Goal: Task Accomplishment & Management: Manage account settings

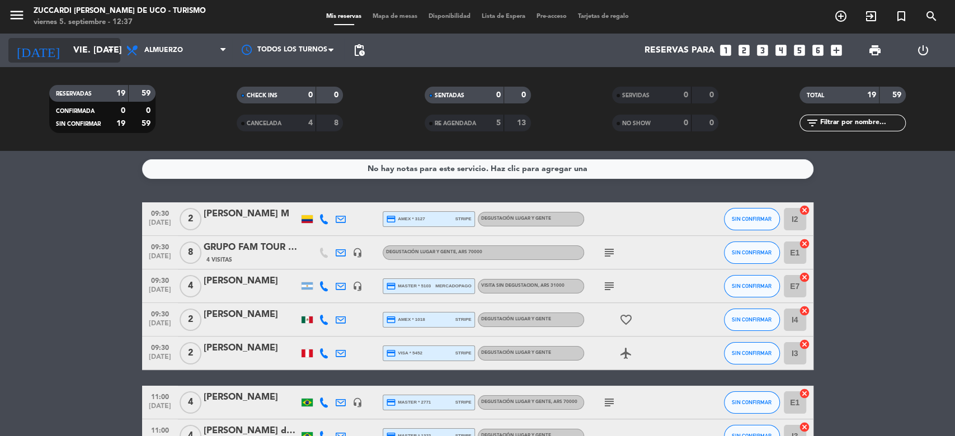
click at [73, 45] on input "vie. [DATE]" at bounding box center [127, 51] width 118 height 22
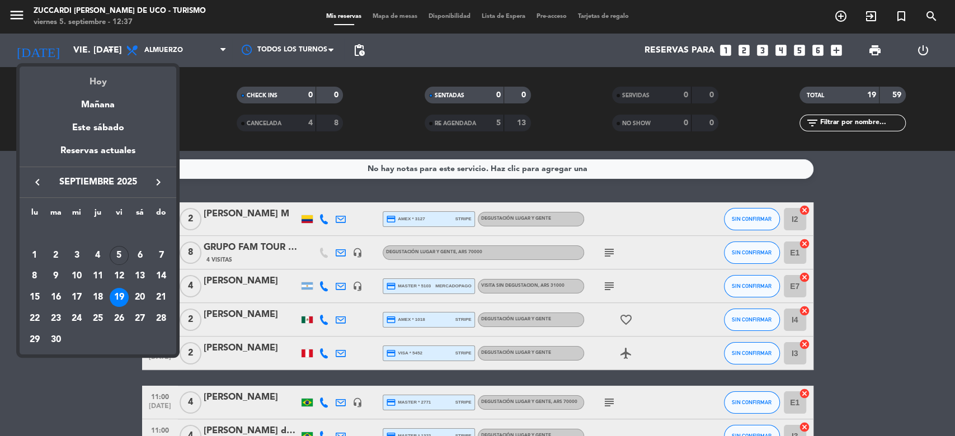
click at [103, 86] on div "Hoy" at bounding box center [98, 78] width 157 height 23
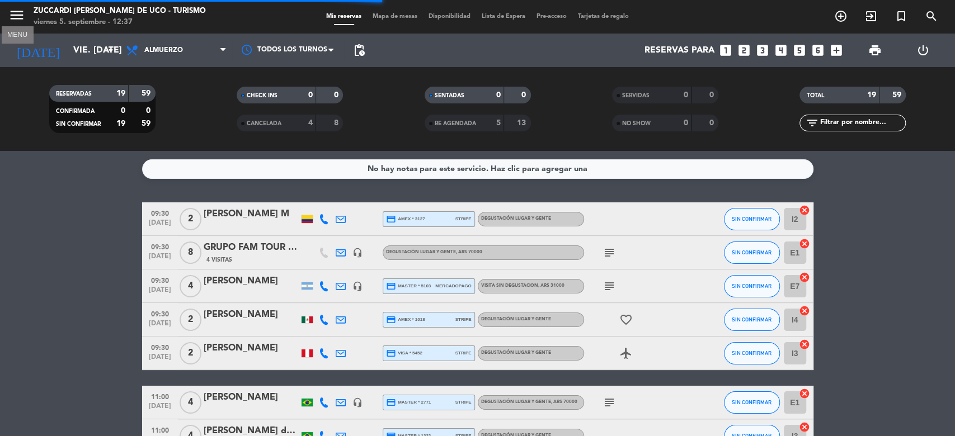
click at [23, 18] on icon "menu" at bounding box center [16, 15] width 17 height 17
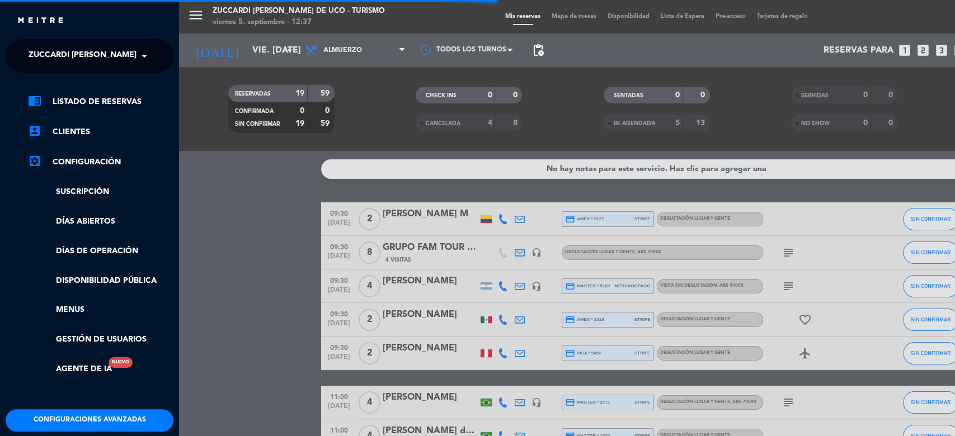
click at [116, 62] on span "Zuccardi [PERSON_NAME] de Uco - Turismo" at bounding box center [121, 55] width 184 height 23
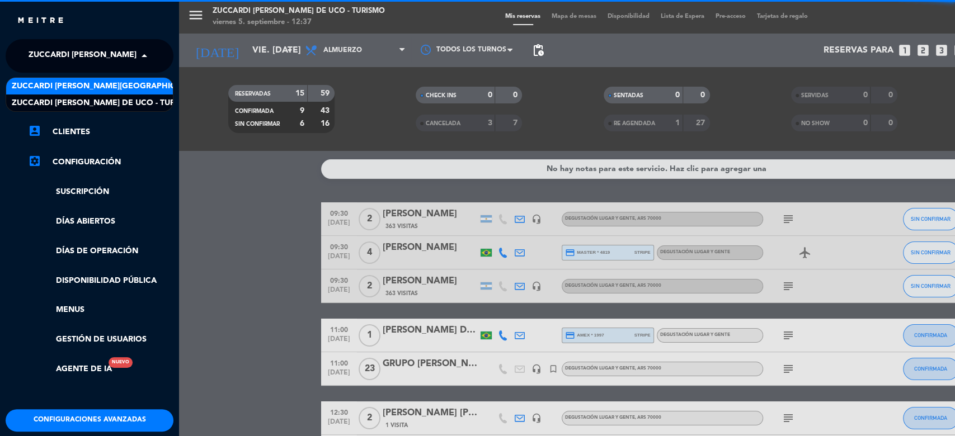
click at [145, 87] on span "Zuccardi [PERSON_NAME][GEOGRAPHIC_DATA] - Restaurant [PERSON_NAME][GEOGRAPHIC_D…" at bounding box center [211, 86] width 398 height 13
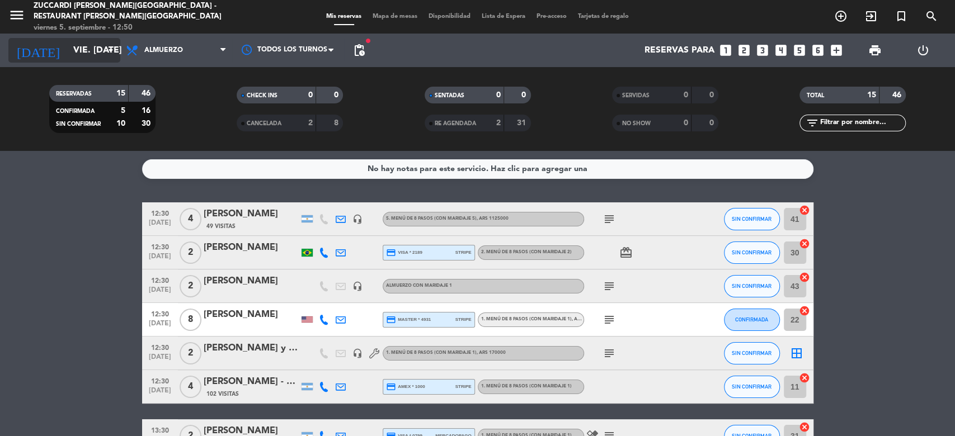
click at [89, 53] on input "vie. [DATE]" at bounding box center [127, 51] width 118 height 22
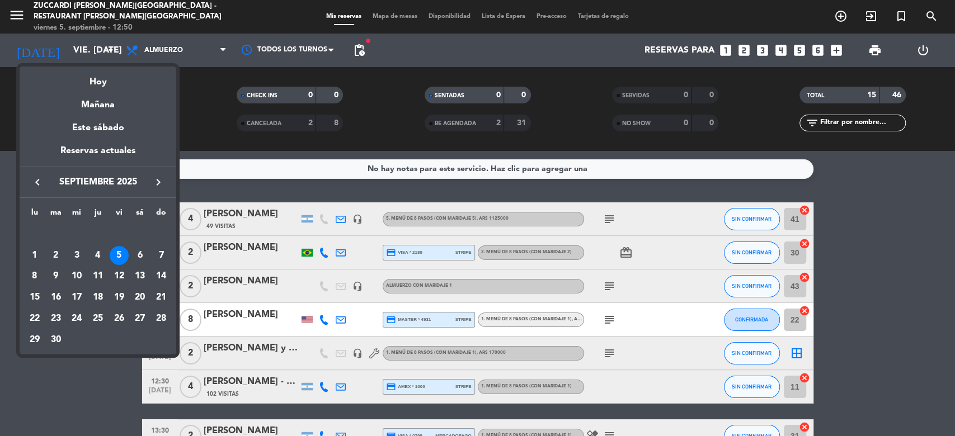
click at [157, 181] on icon "keyboard_arrow_right" at bounding box center [158, 182] width 13 height 13
click at [158, 258] on div "9" at bounding box center [161, 255] width 19 height 19
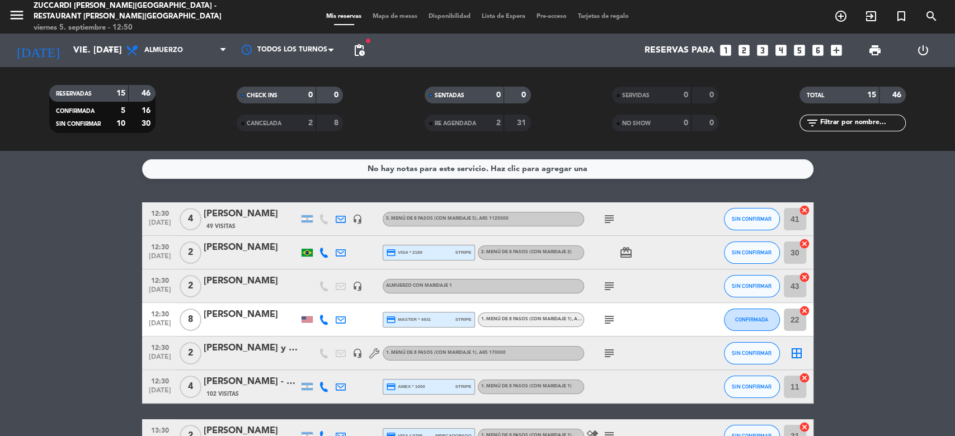
type input "dom. [DATE]"
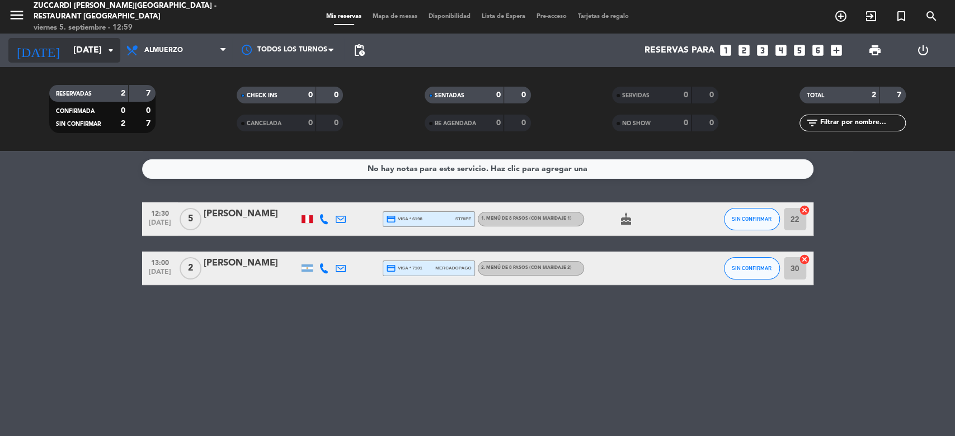
click at [105, 60] on div "[DATE] [DATE] arrow_drop_down" at bounding box center [64, 50] width 112 height 25
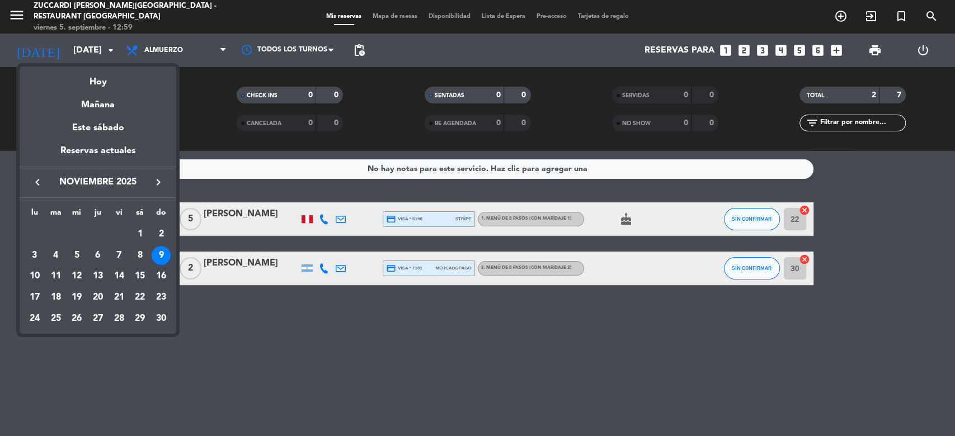
click at [157, 181] on icon "keyboard_arrow_right" at bounding box center [158, 182] width 13 height 13
click at [121, 237] on div "2" at bounding box center [119, 234] width 19 height 19
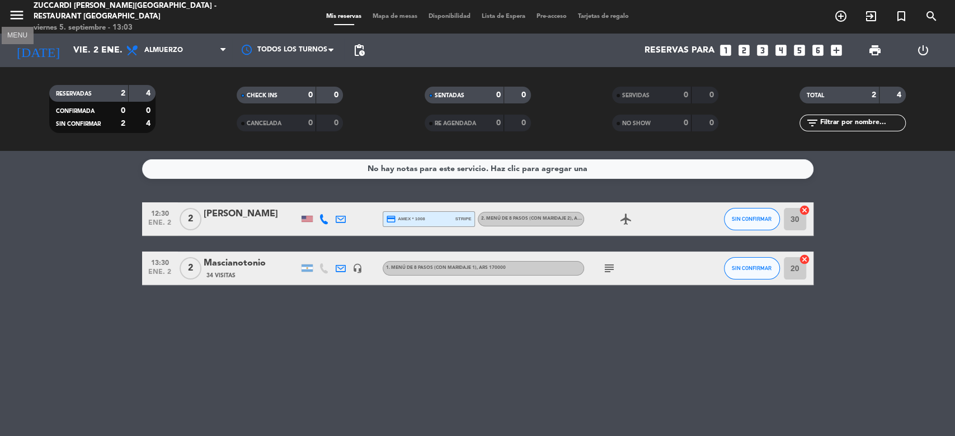
click at [18, 17] on icon "menu" at bounding box center [16, 15] width 17 height 17
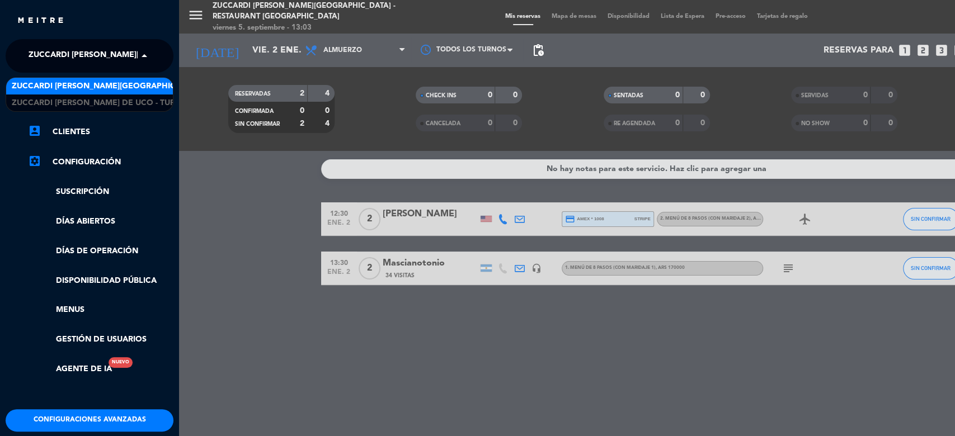
click at [148, 51] on span at bounding box center [147, 55] width 19 height 23
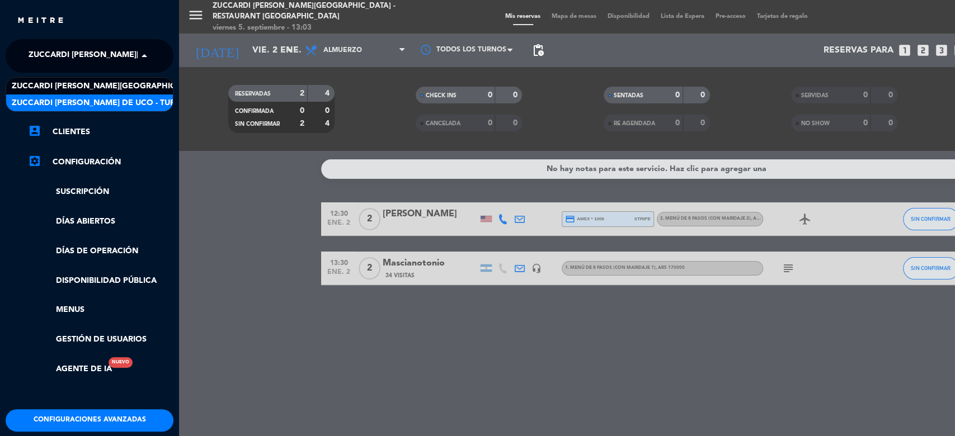
click at [150, 109] on span "Zuccardi [PERSON_NAME] de Uco - Turismo" at bounding box center [104, 103] width 184 height 13
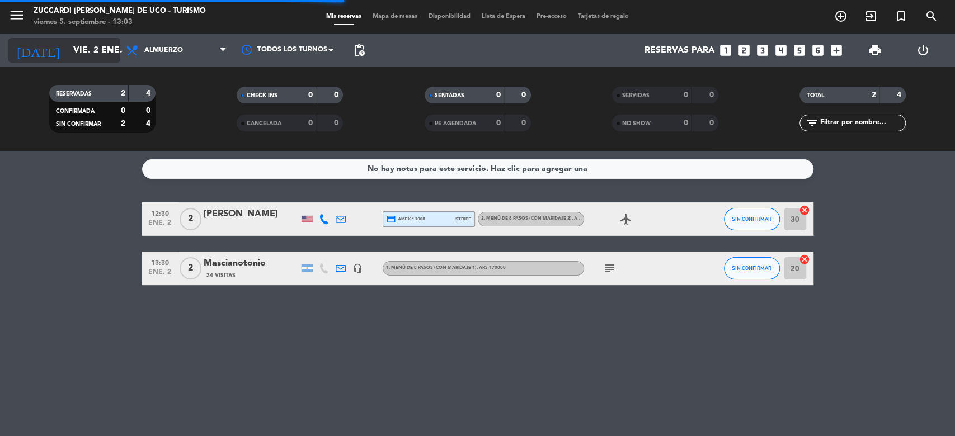
click at [96, 46] on input "vie. 2 ene." at bounding box center [127, 51] width 118 height 22
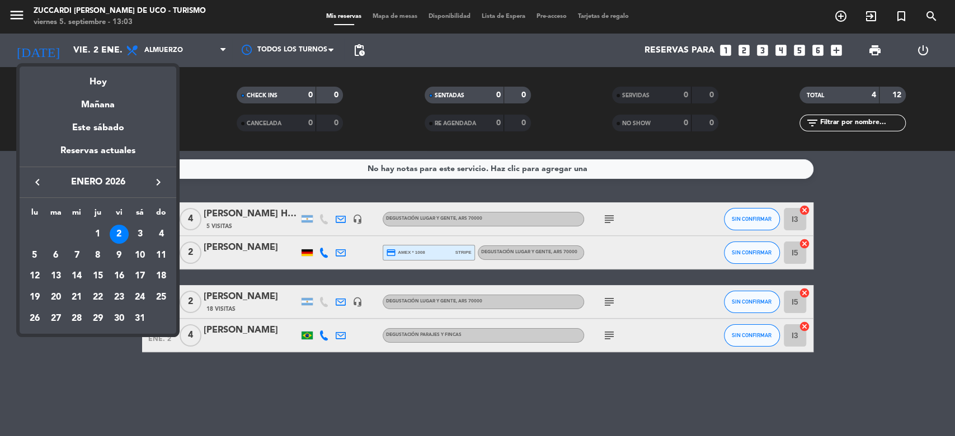
click at [40, 185] on icon "keyboard_arrow_left" at bounding box center [37, 182] width 13 height 13
click at [157, 185] on icon "keyboard_arrow_right" at bounding box center [158, 182] width 13 height 13
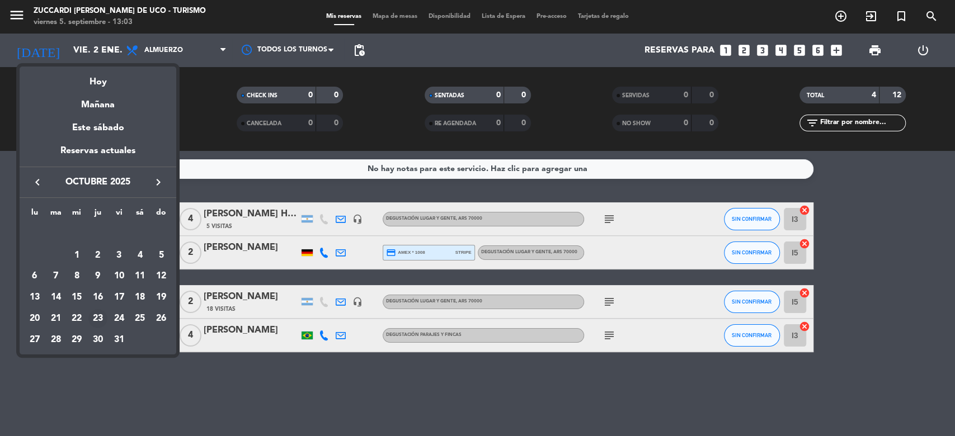
click at [102, 318] on div "23" at bounding box center [97, 318] width 19 height 19
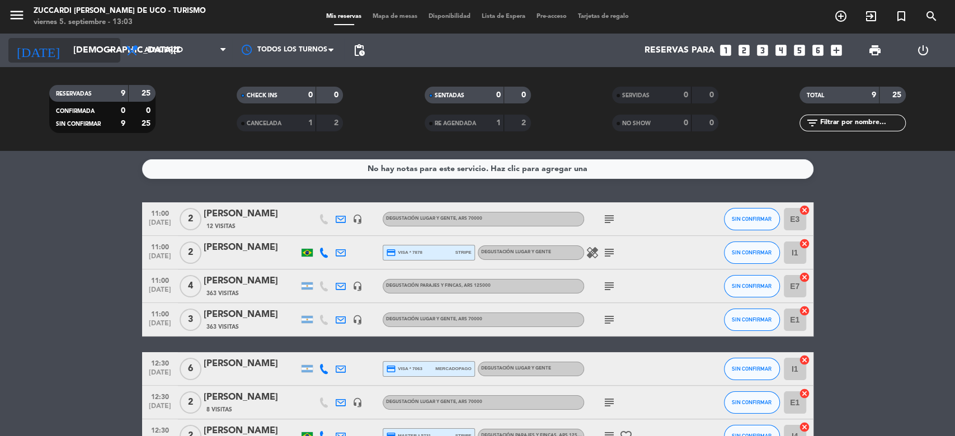
click at [88, 48] on input "jue. 23 oct." at bounding box center [127, 51] width 118 height 22
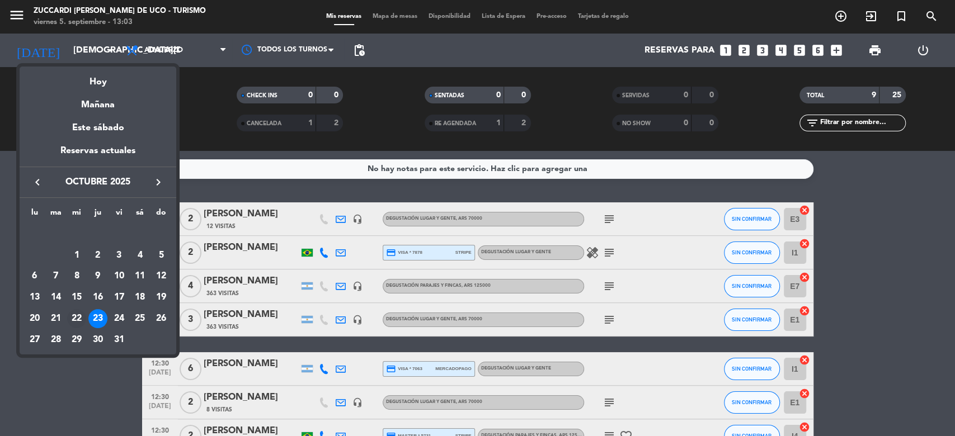
click at [73, 316] on div "22" at bounding box center [76, 318] width 19 height 19
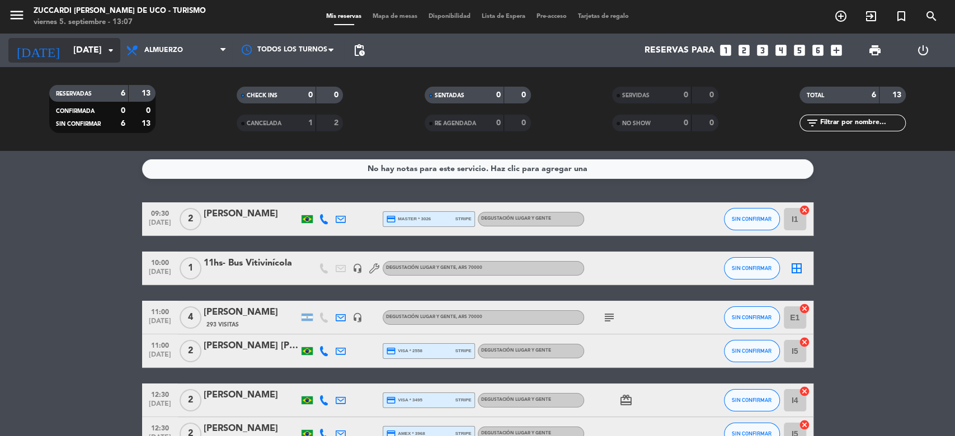
click at [96, 56] on input "mié. 22 oct." at bounding box center [127, 51] width 118 height 22
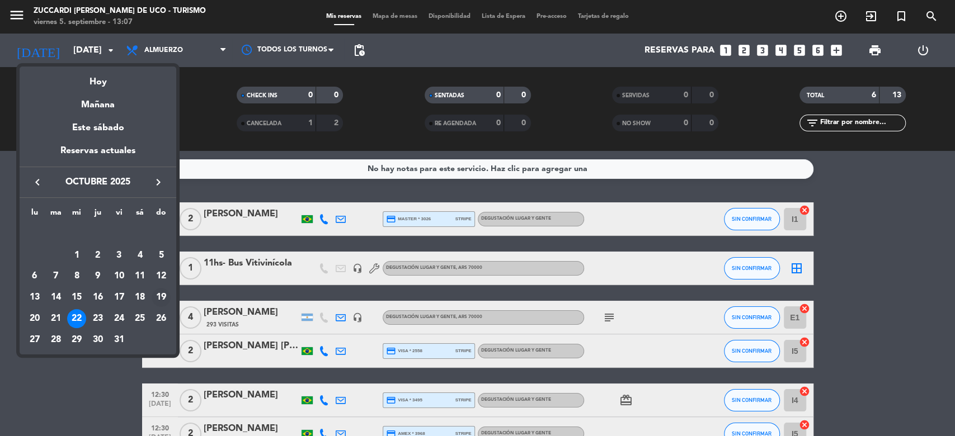
click at [162, 300] on div "19" at bounding box center [161, 297] width 19 height 19
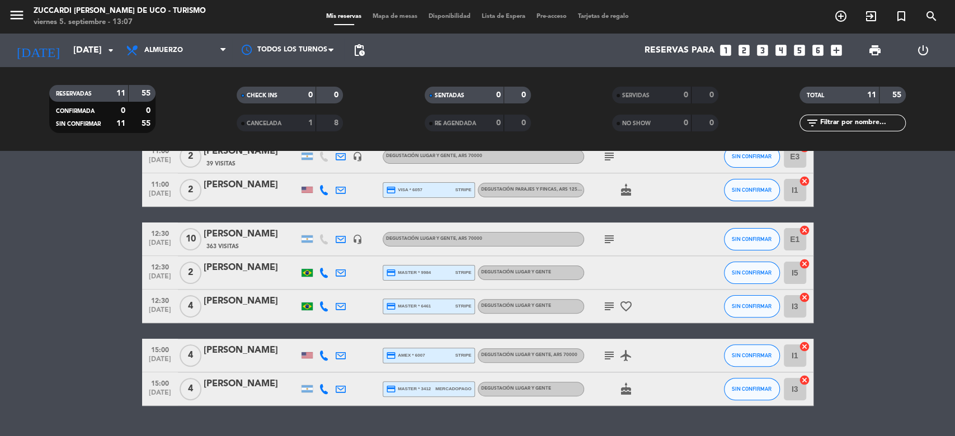
scroll to position [238, 0]
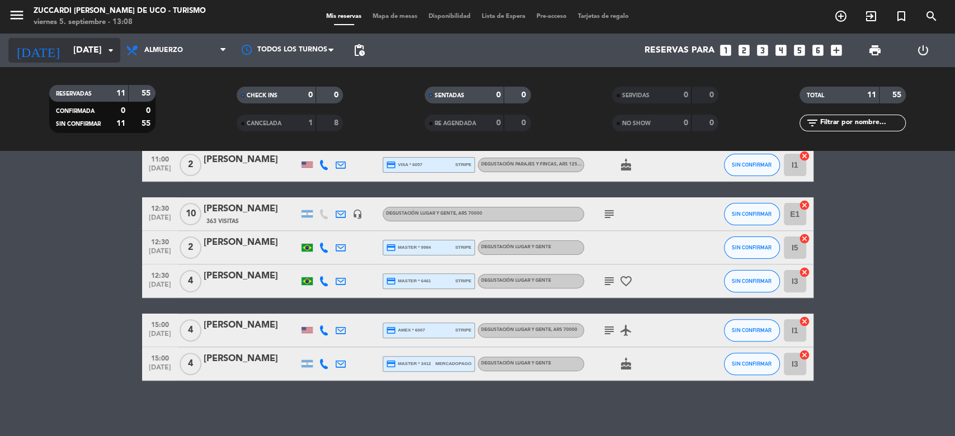
click at [103, 56] on input "dom. 19 oct." at bounding box center [127, 51] width 118 height 22
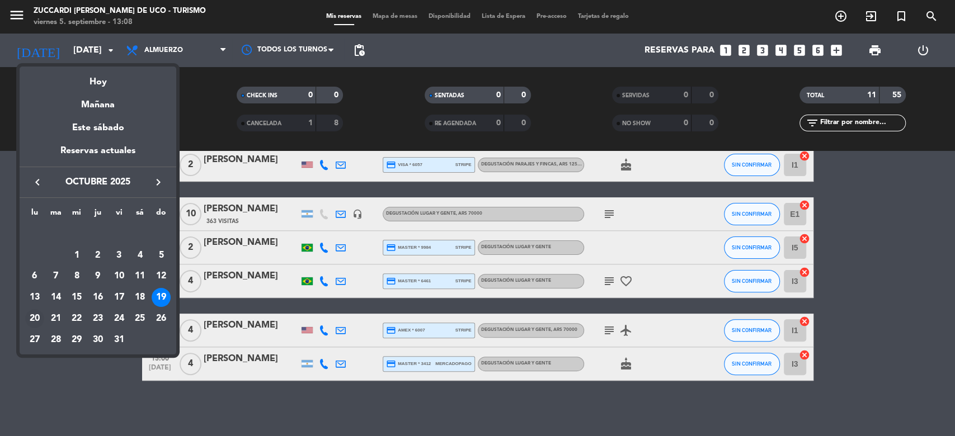
click at [33, 317] on div "20" at bounding box center [34, 318] width 19 height 19
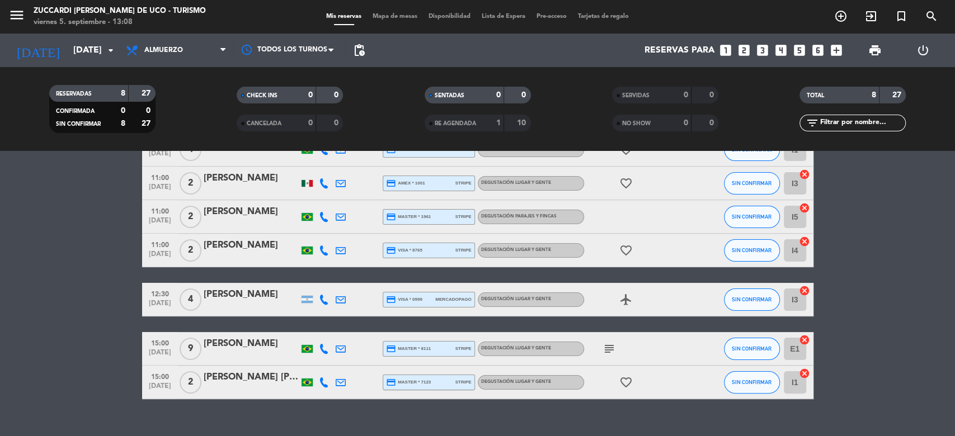
scroll to position [137, 0]
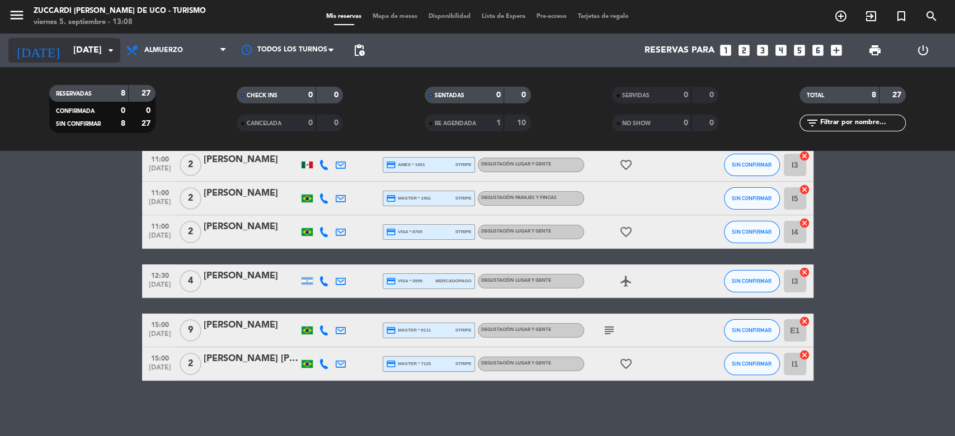
click at [101, 56] on input "lun. 20 oct." at bounding box center [127, 51] width 118 height 22
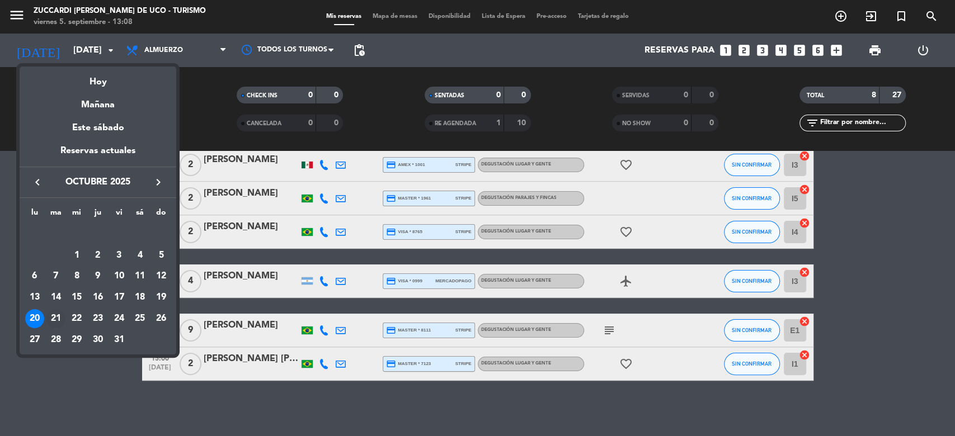
click at [58, 320] on div "21" at bounding box center [55, 318] width 19 height 19
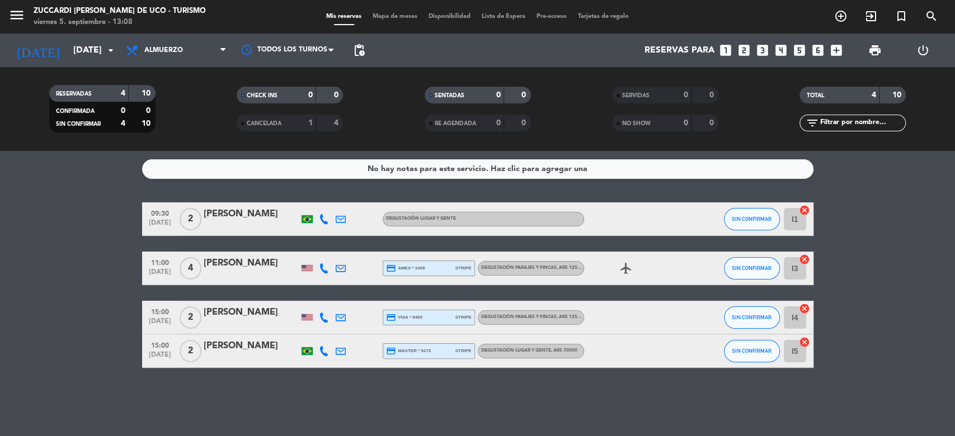
scroll to position [0, 0]
click at [90, 51] on input "mar. 21 oct." at bounding box center [127, 51] width 118 height 22
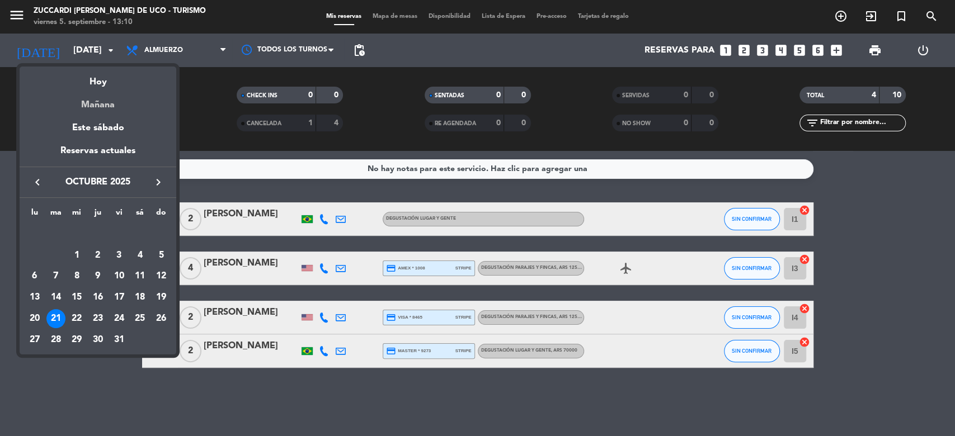
click at [100, 110] on div "Mañana" at bounding box center [98, 100] width 157 height 23
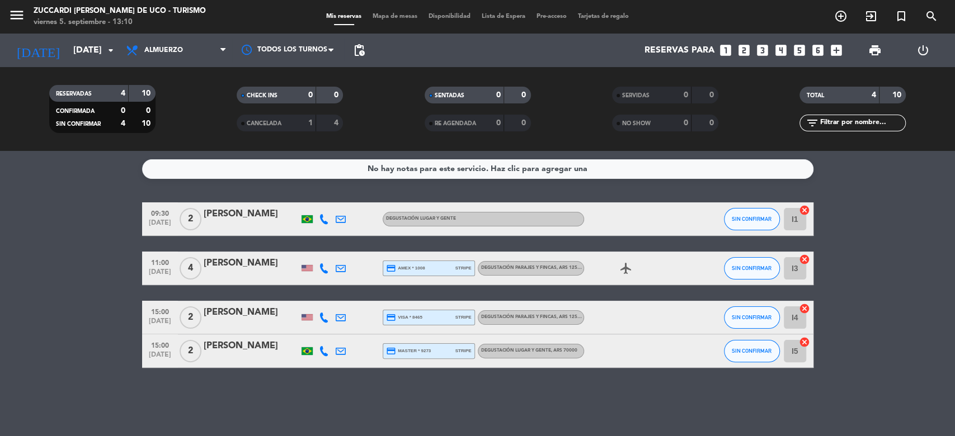
type input "sáb. 6 sep."
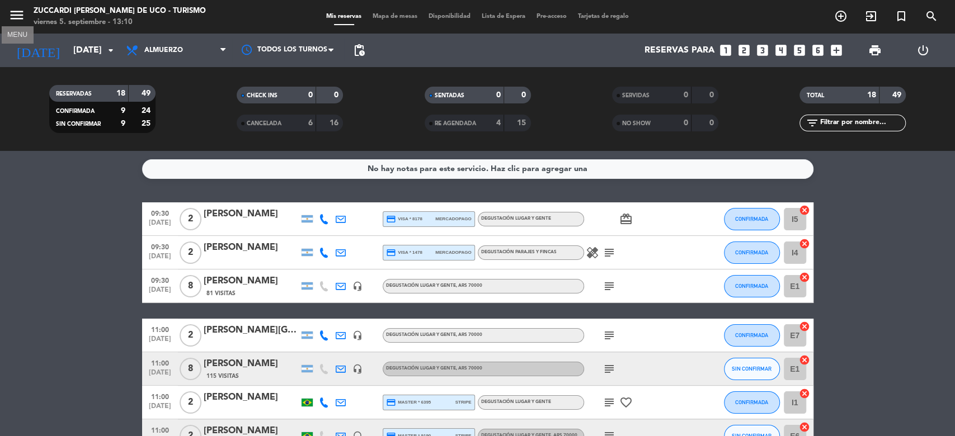
click at [18, 14] on icon "menu" at bounding box center [16, 15] width 17 height 17
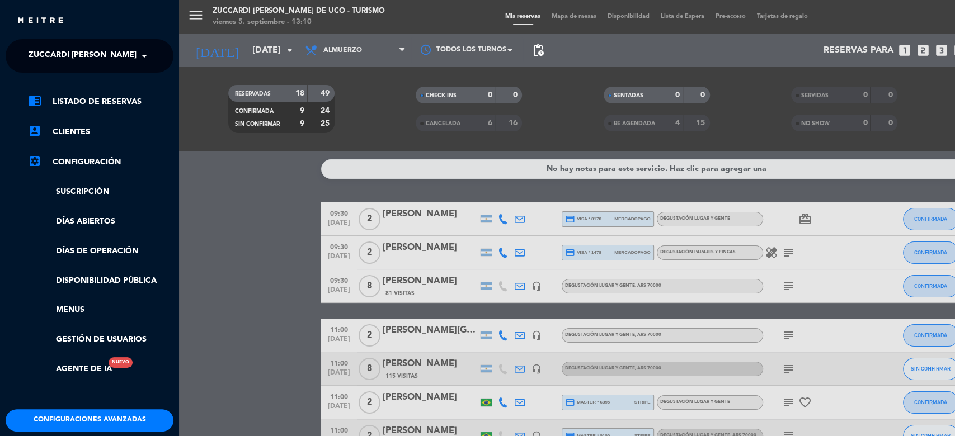
click at [139, 51] on span at bounding box center [147, 55] width 19 height 23
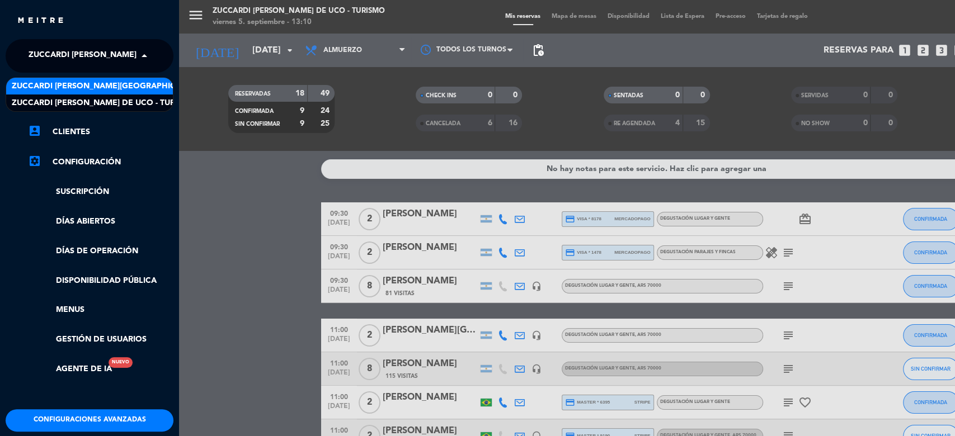
click at [148, 91] on span "Zuccardi [PERSON_NAME][GEOGRAPHIC_DATA] - Restaurant [PERSON_NAME][GEOGRAPHIC_D…" at bounding box center [178, 86] width 333 height 13
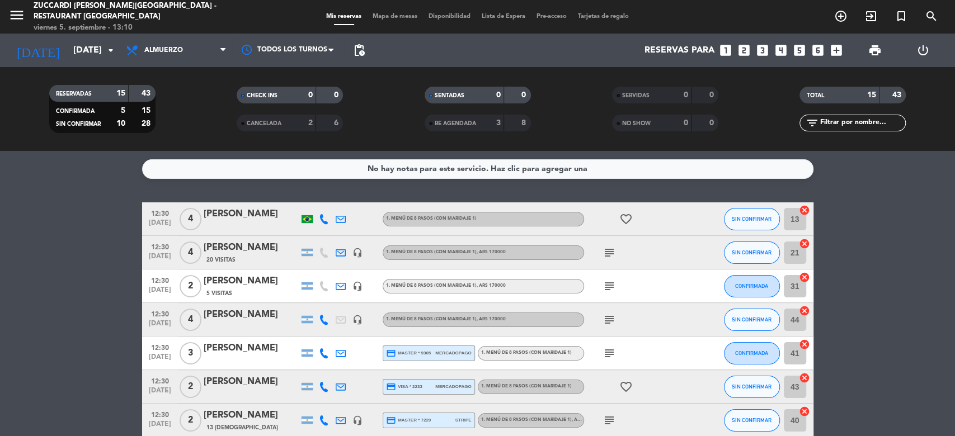
scroll to position [341, 0]
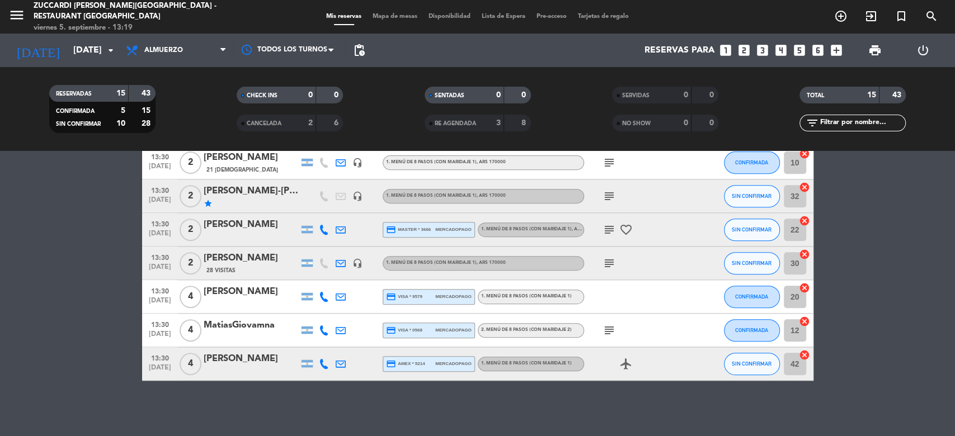
click at [262, 200] on div "star" at bounding box center [251, 203] width 95 height 9
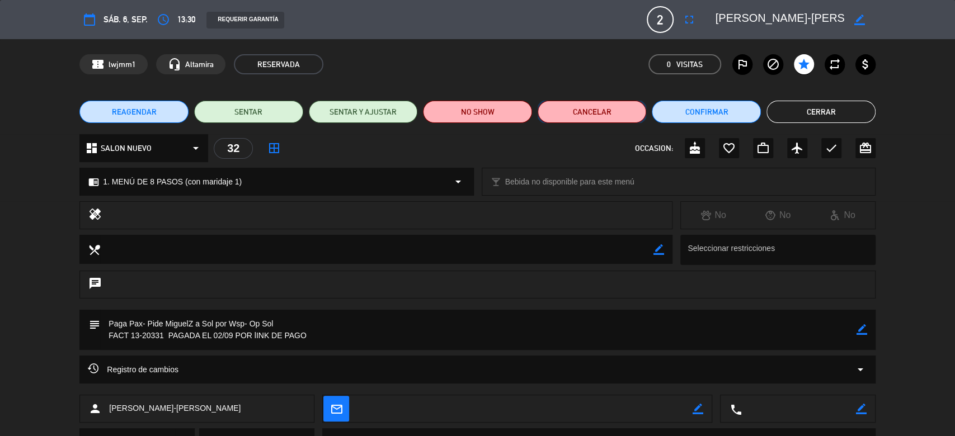
click at [558, 109] on button "Cancelar" at bounding box center [592, 112] width 109 height 22
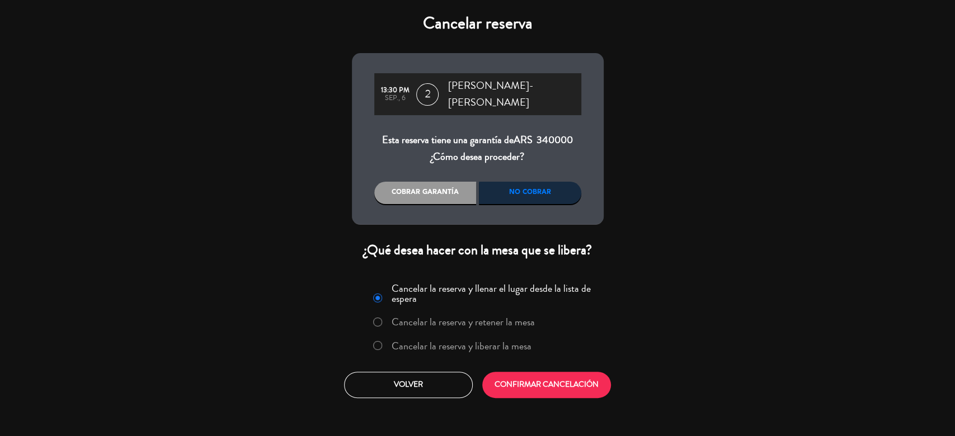
click at [456, 342] on label "Cancelar la reserva y liberar la mesa" at bounding box center [462, 346] width 140 height 10
click at [510, 387] on button "CONFIRMAR CANCELACIÓN" at bounding box center [546, 385] width 129 height 26
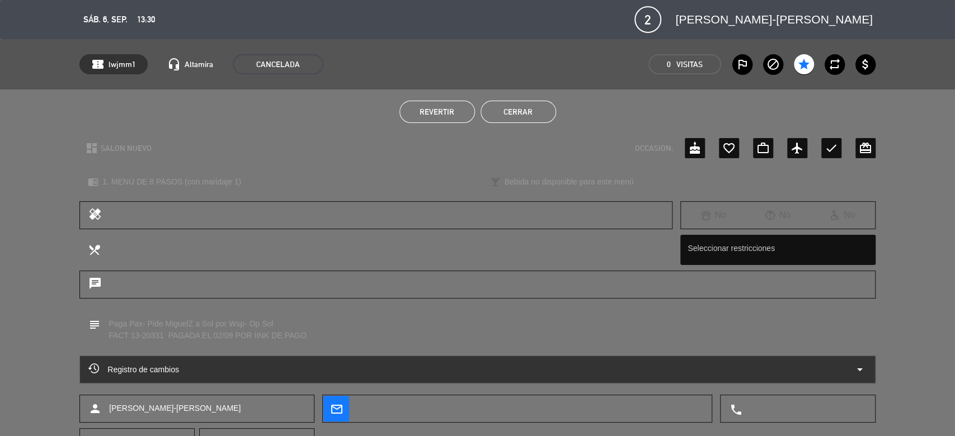
click at [539, 108] on button "Cerrar" at bounding box center [518, 112] width 76 height 22
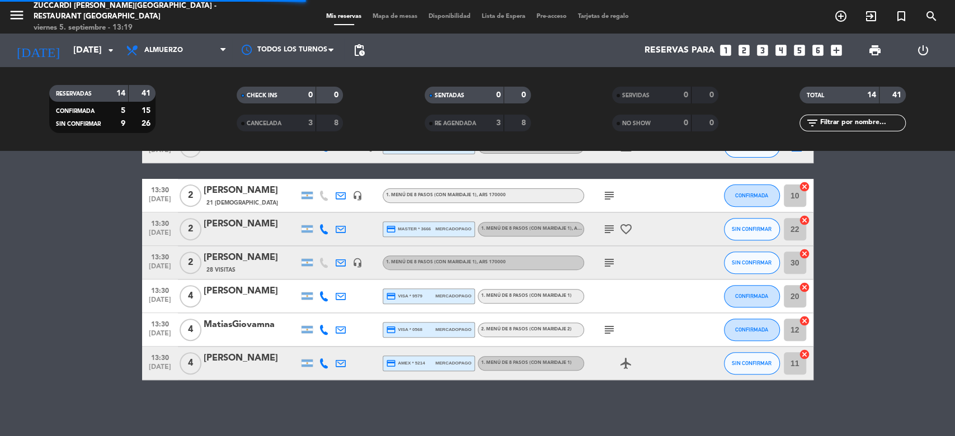
scroll to position [308, 0]
click at [917, 271] on bookings-row "12:30 sep. 6 4 Aline Couto 1. MENÚ DE 8 PASOS (con maridaje 1) favorite_border …" at bounding box center [477, 137] width 955 height 485
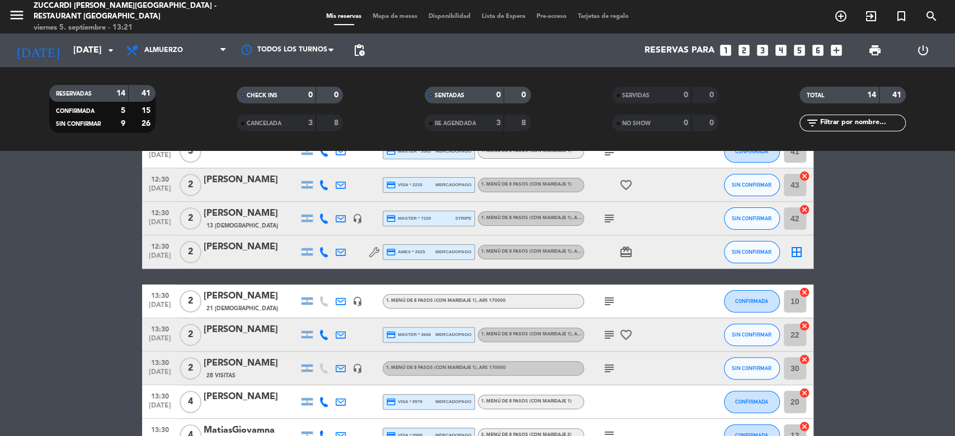
scroll to position [200, 0]
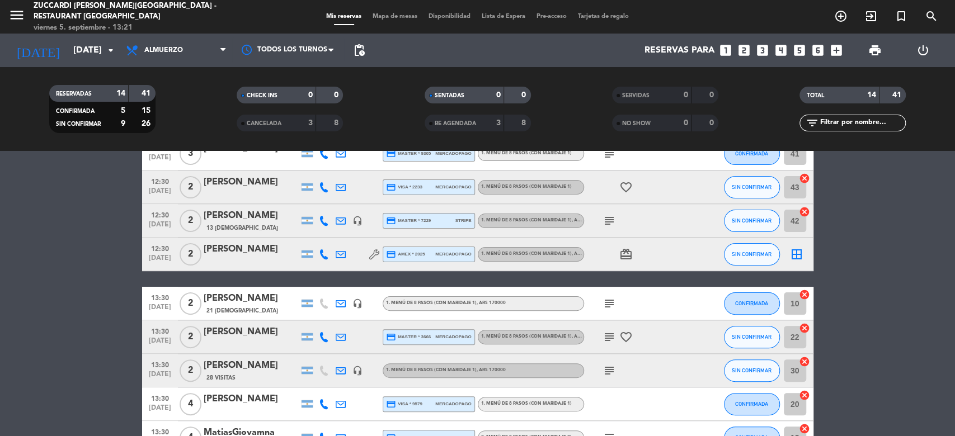
click at [388, 13] on span "Mapa de mesas" at bounding box center [395, 16] width 56 height 6
click at [391, 21] on div "menu Zuccardi Valle de Uco - Restaurant Piedra Infinita viernes 5. septiembre -…" at bounding box center [477, 17] width 955 height 34
click at [393, 17] on span "Mapa de mesas" at bounding box center [395, 16] width 56 height 6
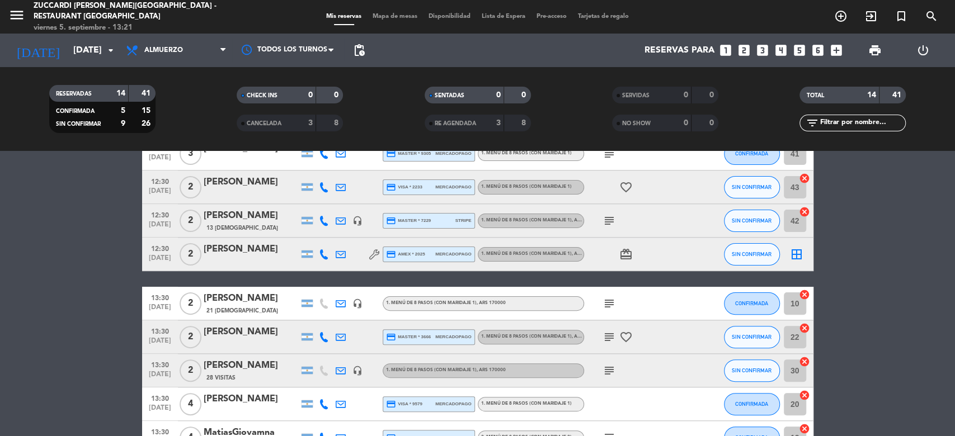
click at [405, 16] on span "Mapa de mesas" at bounding box center [395, 16] width 56 height 6
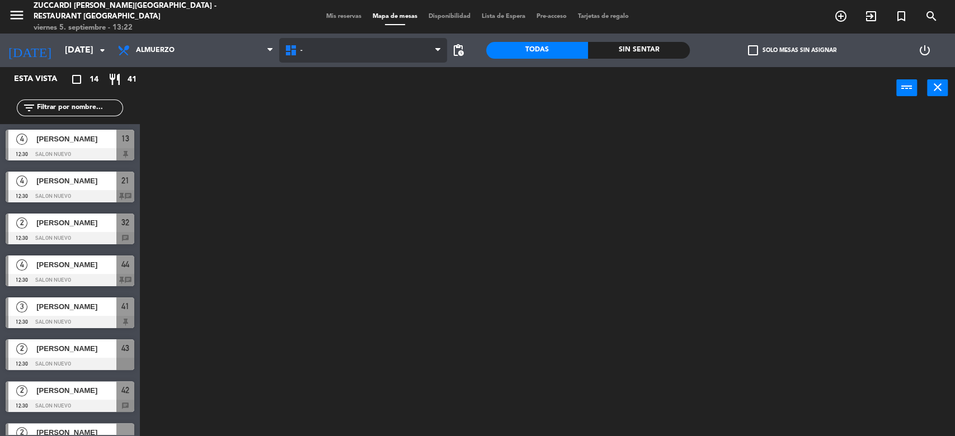
click at [328, 56] on span "-" at bounding box center [362, 50] width 167 height 25
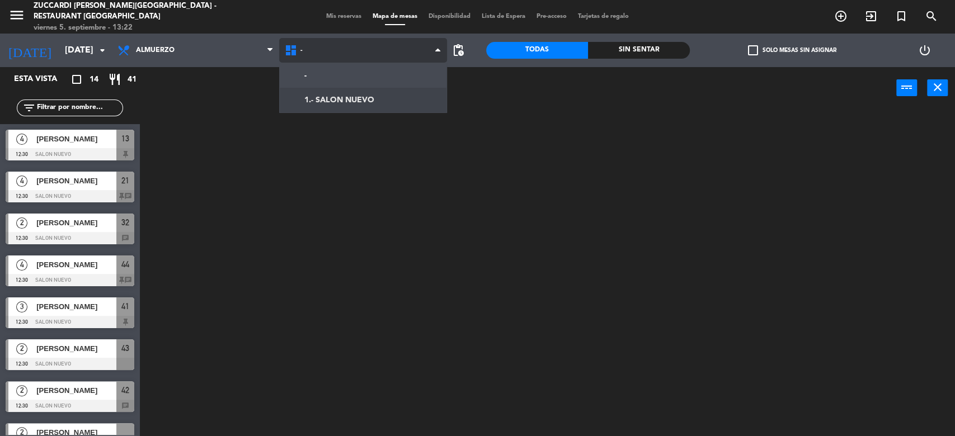
click at [348, 98] on ng-component "menu Zuccardi Valle de Uco - Restaurant Piedra Infinita viernes 5. septiembre -…" at bounding box center [477, 219] width 955 height 438
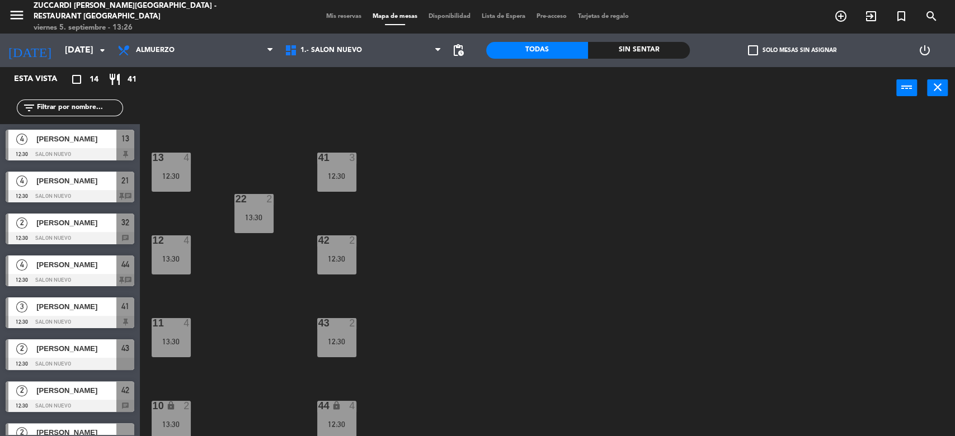
scroll to position [145, 0]
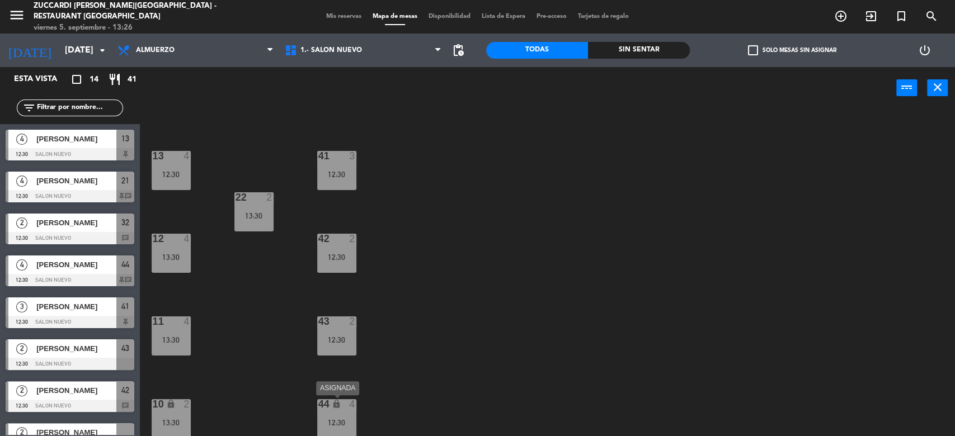
click at [340, 414] on div "44 lock 4 12:30" at bounding box center [336, 418] width 39 height 39
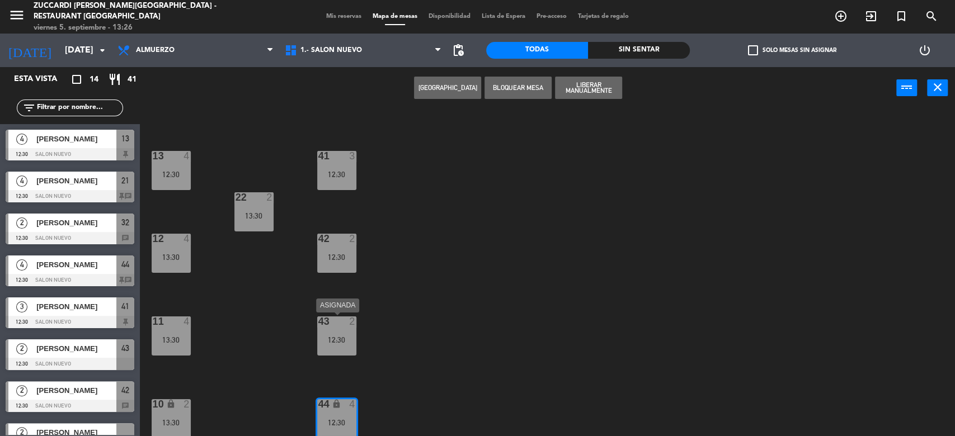
click at [346, 340] on div "12:30" at bounding box center [336, 340] width 39 height 8
click at [459, 94] on button "Cambiar" at bounding box center [447, 88] width 67 height 22
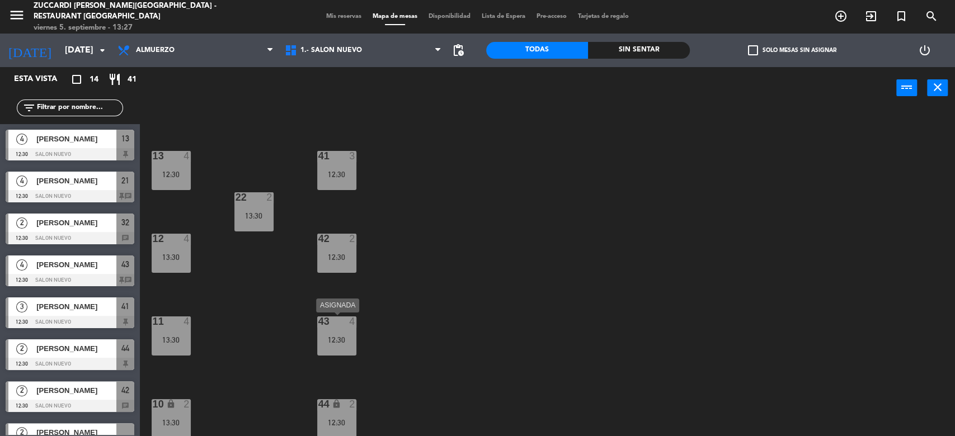
click at [334, 336] on div "12:30" at bounding box center [336, 340] width 39 height 8
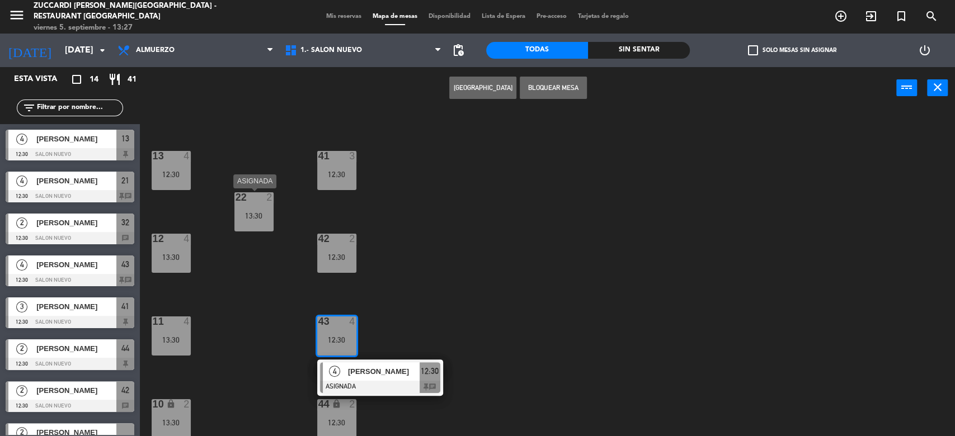
click at [255, 220] on div "22 2 13:30" at bounding box center [253, 211] width 39 height 39
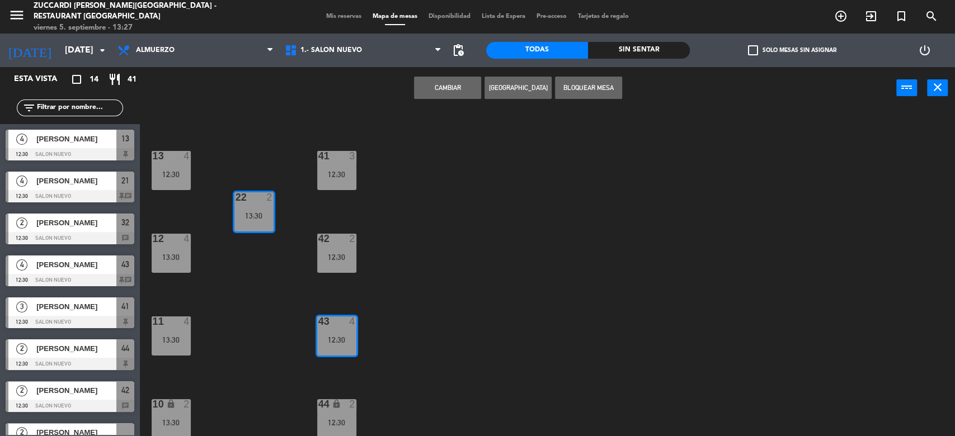
click at [446, 89] on button "Cambiar" at bounding box center [447, 88] width 67 height 22
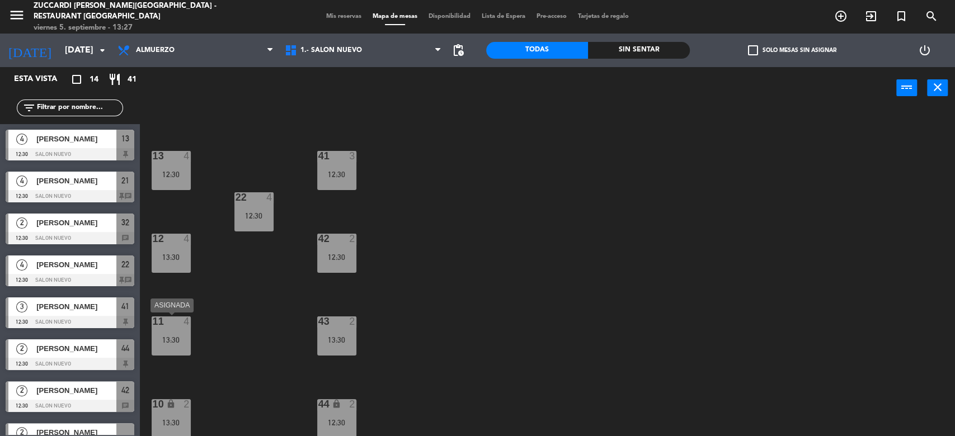
click at [167, 340] on div "13:30" at bounding box center [171, 340] width 39 height 8
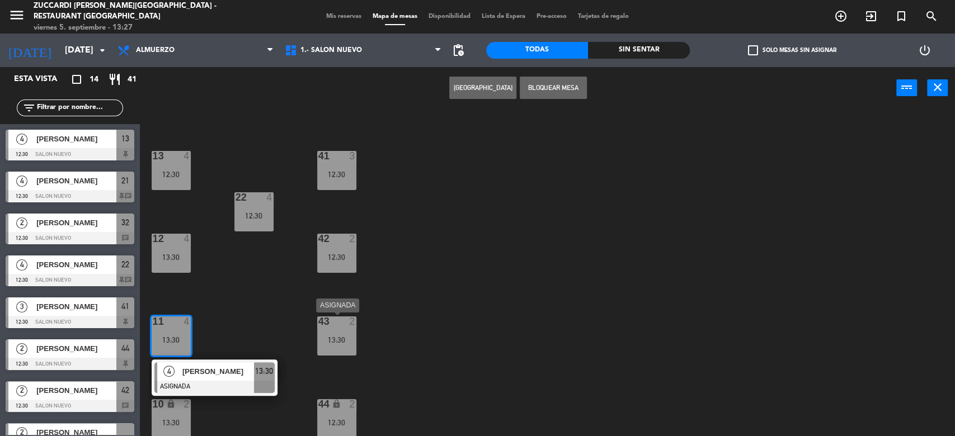
click at [338, 329] on div "43 2 13:30" at bounding box center [336, 336] width 39 height 39
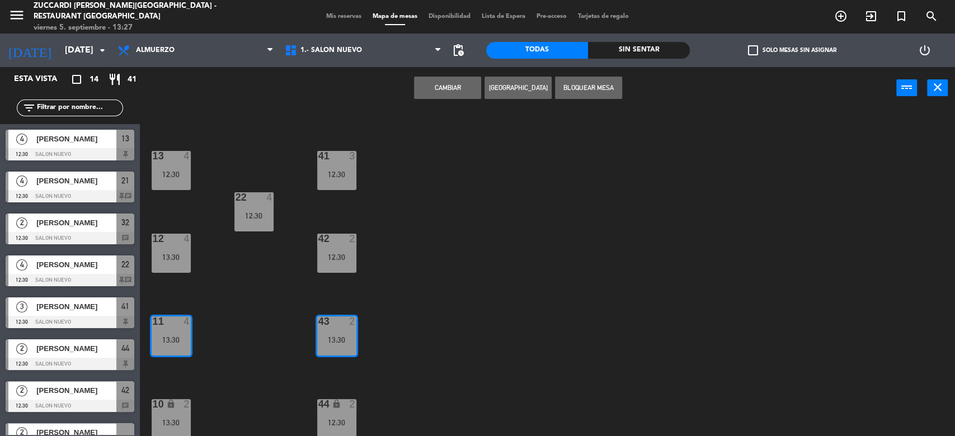
click at [450, 92] on button "Cambiar" at bounding box center [447, 88] width 67 height 22
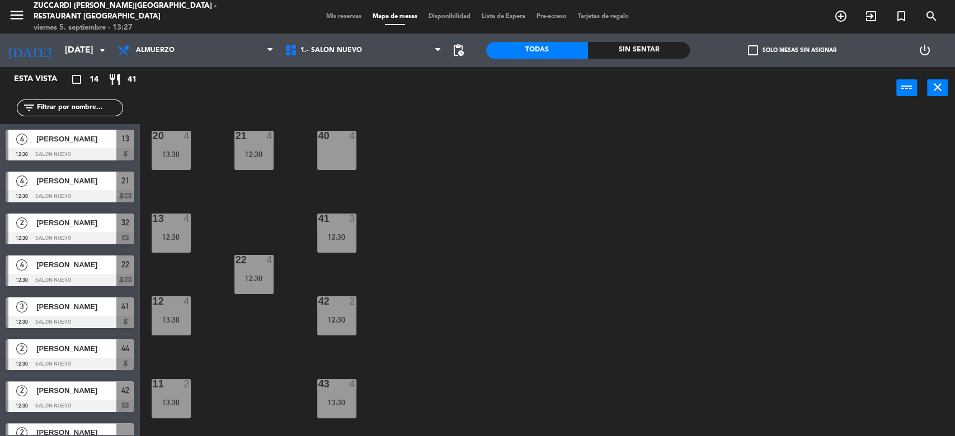
scroll to position [93, 0]
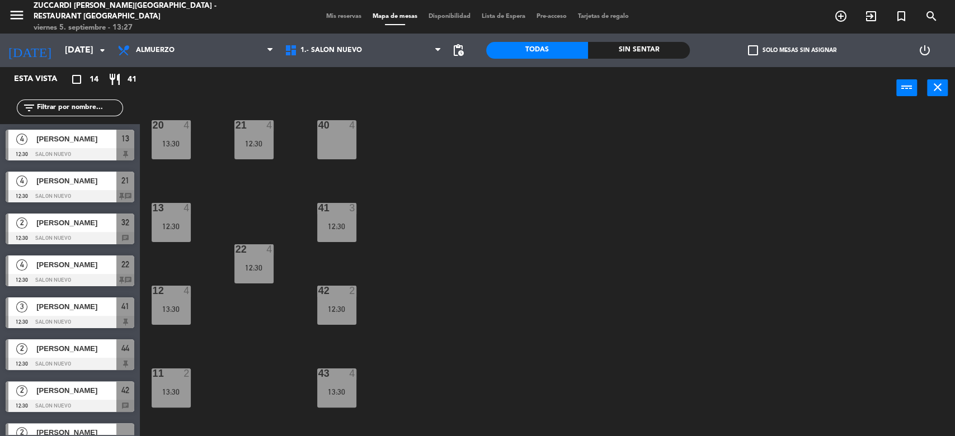
click at [344, 303] on div "42 2 12:30" at bounding box center [336, 305] width 39 height 39
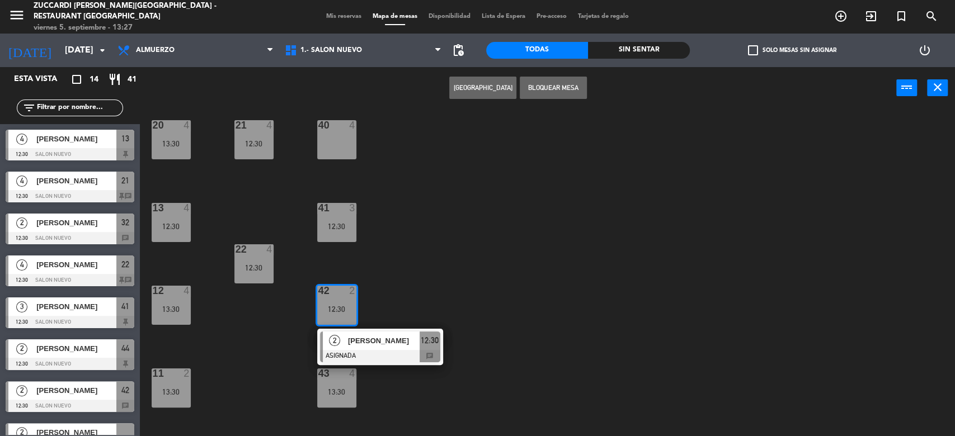
click at [257, 350] on div "30 2 13:30 31 2 32 2 12:30 20 4 13:30 21 4 12:30 40 4 13 4 12:30 41 3 12:30 22 …" at bounding box center [551, 274] width 805 height 327
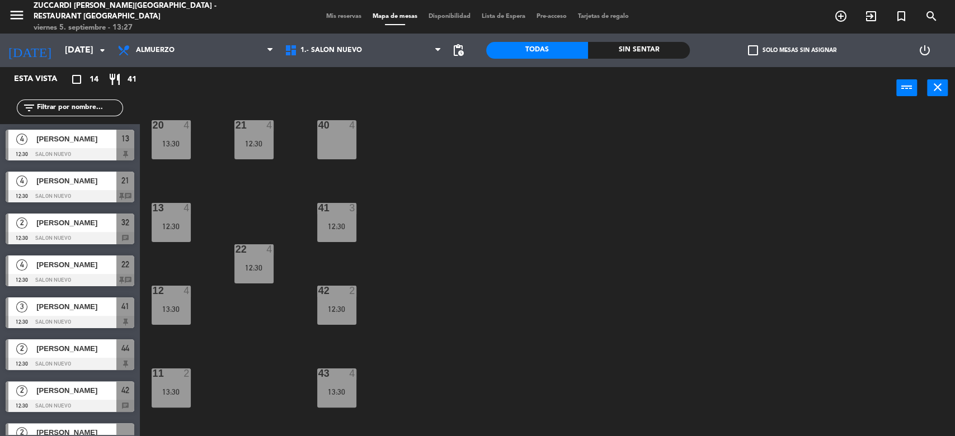
scroll to position [145, 0]
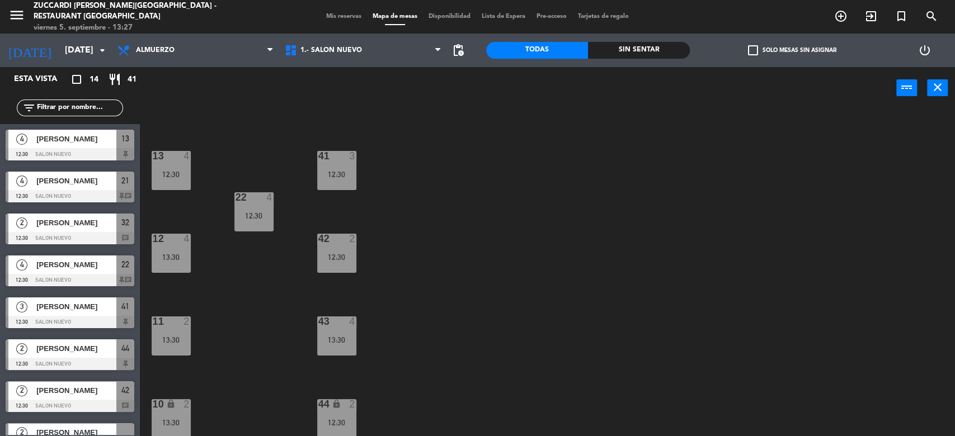
click at [176, 423] on div "13:30" at bounding box center [171, 423] width 39 height 8
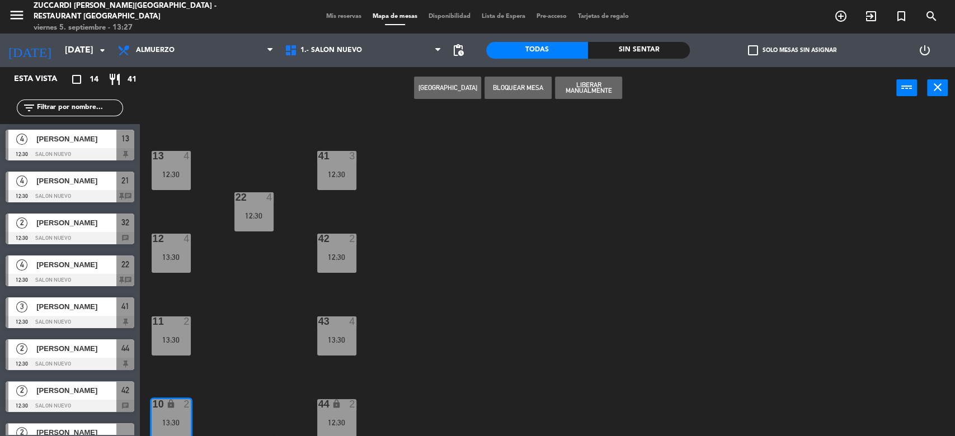
scroll to position [186, 0]
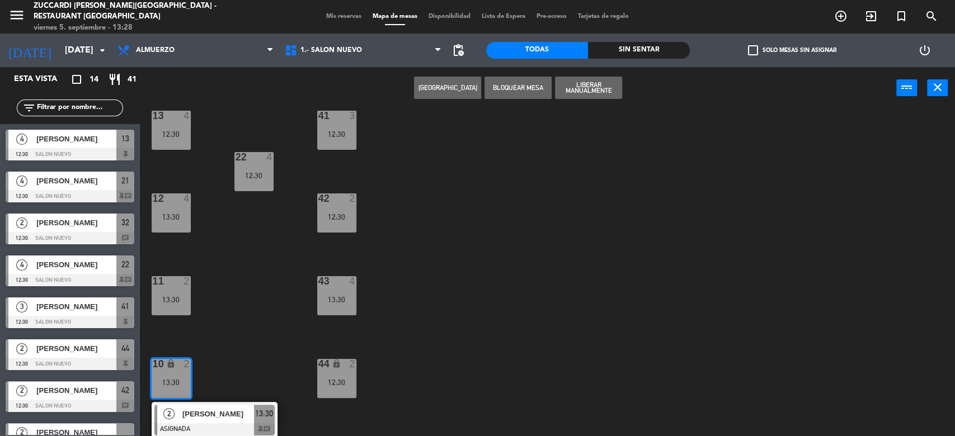
click at [175, 293] on div "11 2 13:30" at bounding box center [171, 295] width 39 height 39
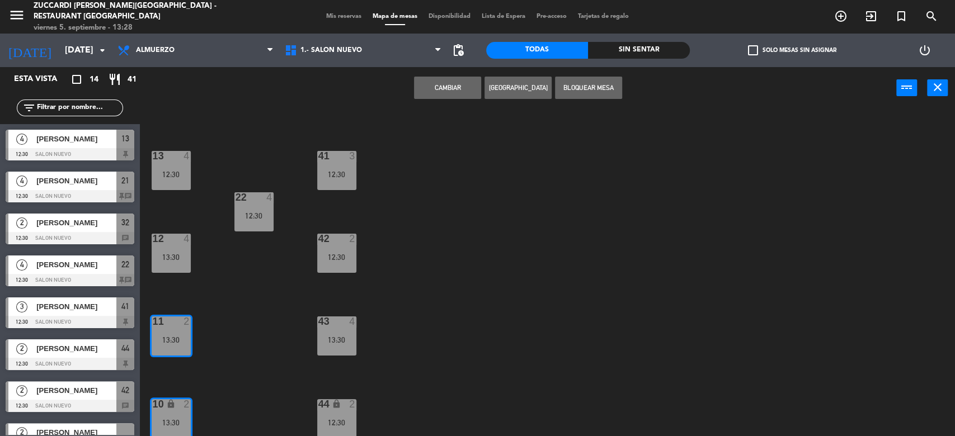
click at [259, 370] on div "30 2 13:30 31 2 32 2 12:30 20 4 13:30 21 4 12:30 40 4 13 4 12:30 41 3 12:30 22 …" at bounding box center [551, 274] width 805 height 327
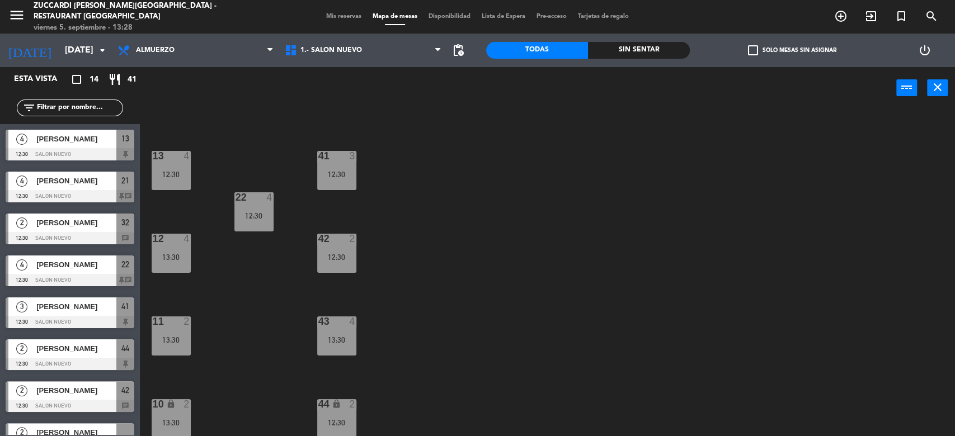
click at [177, 336] on div "13:30" at bounding box center [171, 340] width 39 height 8
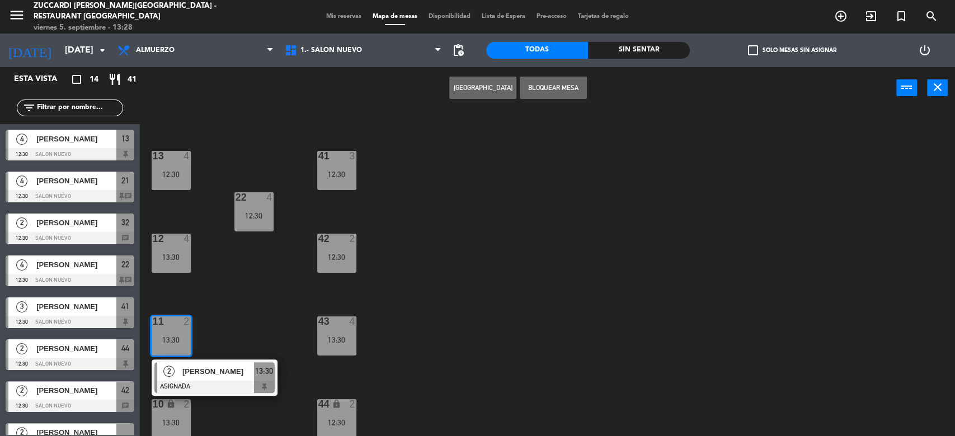
click at [234, 326] on div "30 2 13:30 31 2 32 2 12:30 20 4 13:30 21 4 12:30 40 4 13 4 12:30 41 3 12:30 22 …" at bounding box center [551, 274] width 805 height 327
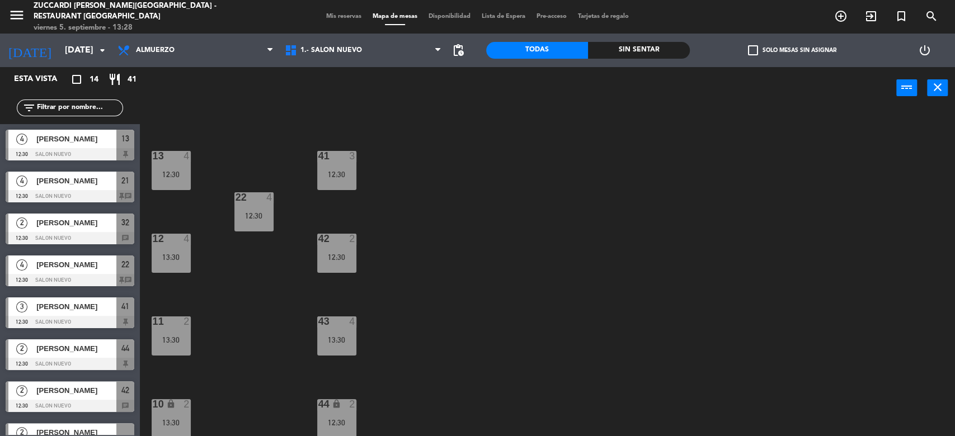
click at [336, 414] on div "44 lock 2 12:30" at bounding box center [336, 418] width 39 height 39
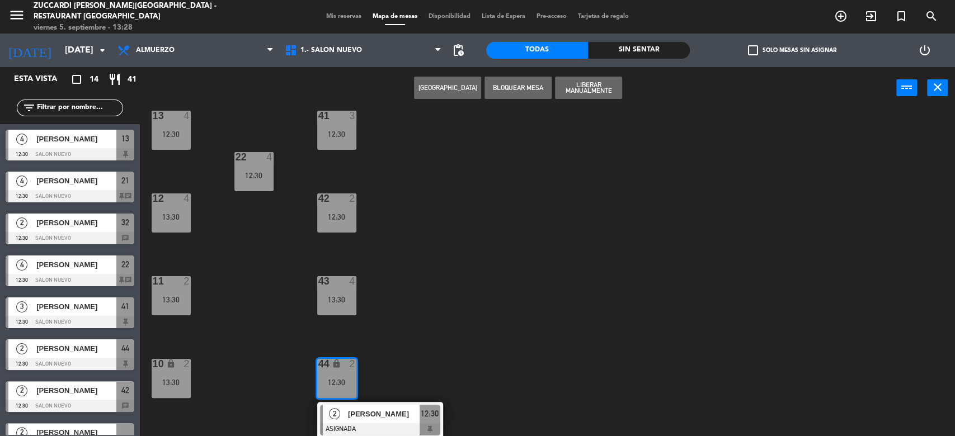
click at [279, 384] on div "30 2 13:30 31 2 32 2 12:30 20 4 13:30 21 4 12:30 40 4 13 4 12:30 41 3 12:30 22 …" at bounding box center [551, 274] width 805 height 327
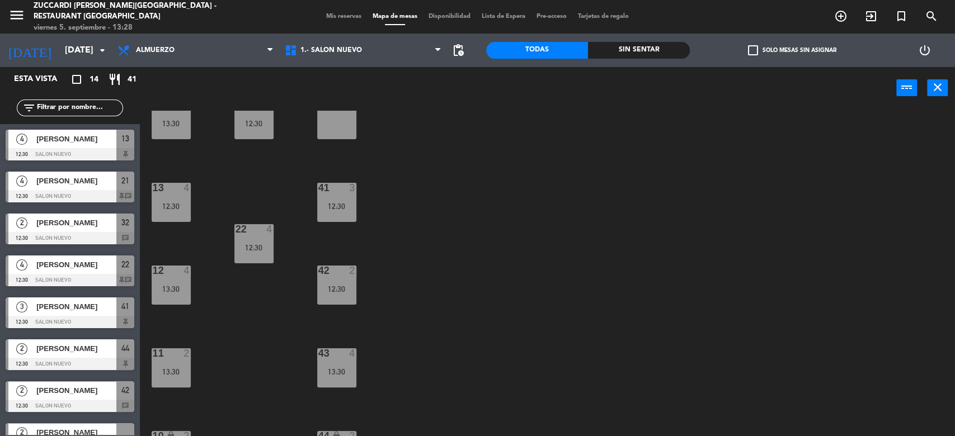
scroll to position [41, 0]
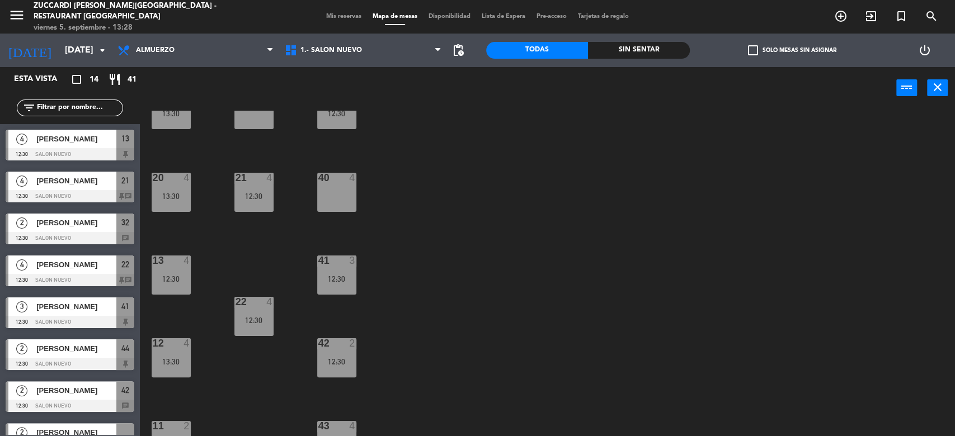
click at [345, 361] on div "12:30" at bounding box center [336, 362] width 39 height 8
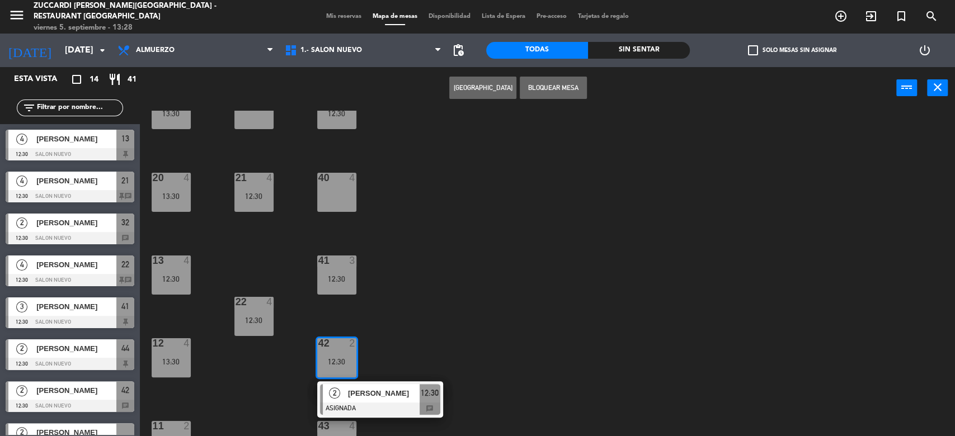
click at [265, 383] on div "30 2 13:30 31 2 32 2 12:30 20 4 13:30 21 4 12:30 40 4 13 4 12:30 41 3 12:30 22 …" at bounding box center [551, 274] width 805 height 327
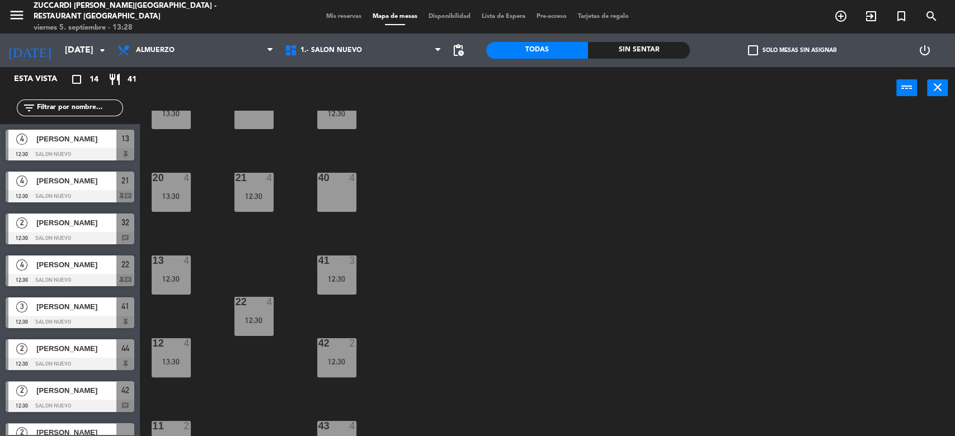
scroll to position [0, 0]
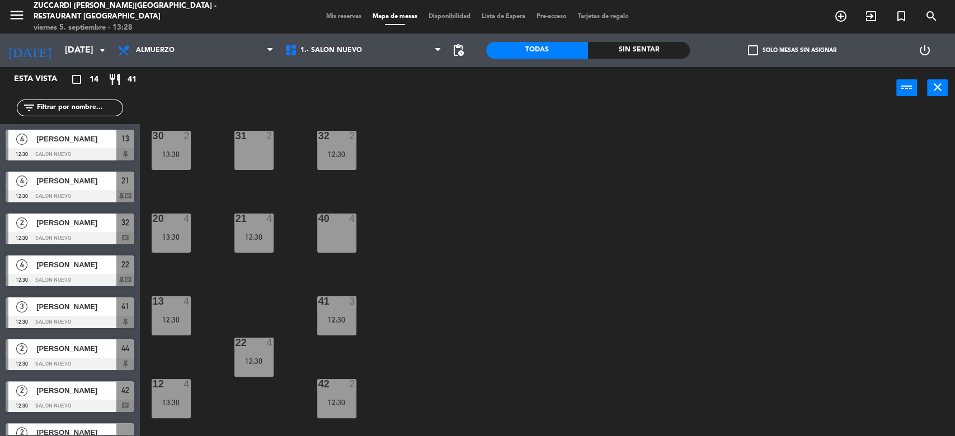
click at [177, 150] on div "13:30" at bounding box center [171, 154] width 39 height 8
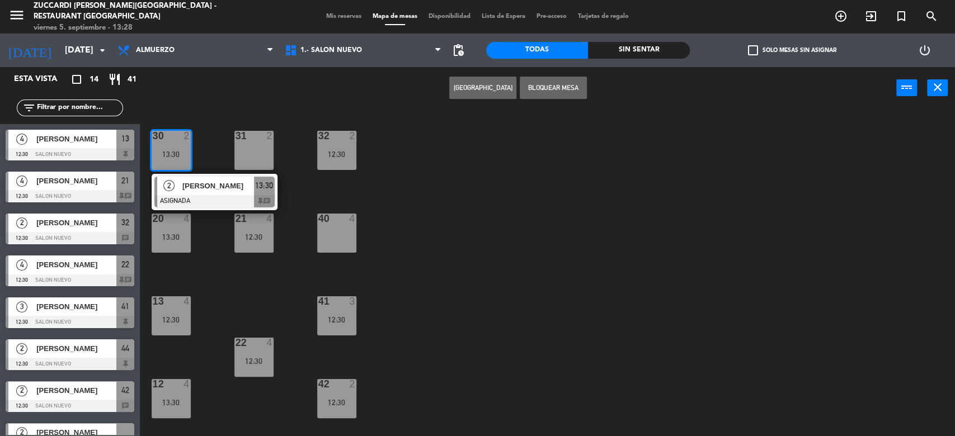
click at [222, 106] on div "Crear Reserva Bloquear Mesa power_input close" at bounding box center [518, 88] width 756 height 43
click at [214, 130] on div "30 2 13:30 2 Lazaro Pinheiro de Souza ASIGNADA 13:30 chat 31 2 32 2 12:30 20 4 …" at bounding box center [551, 274] width 805 height 327
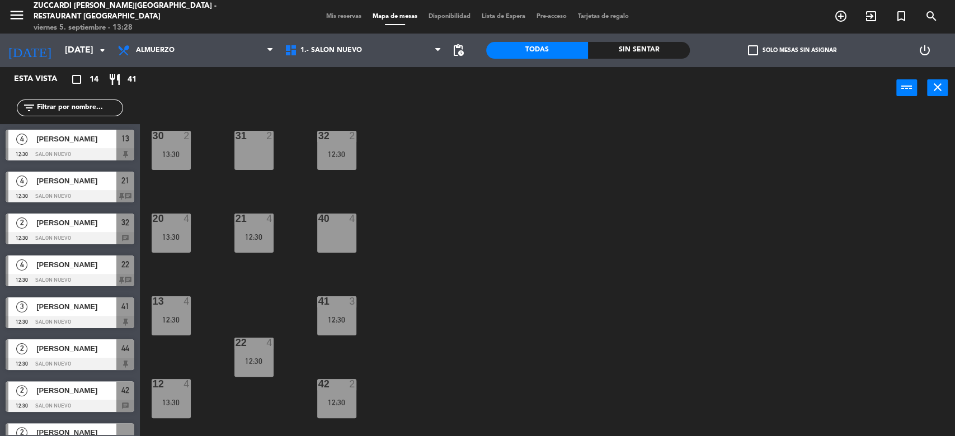
click at [253, 156] on div "31 2" at bounding box center [253, 150] width 39 height 39
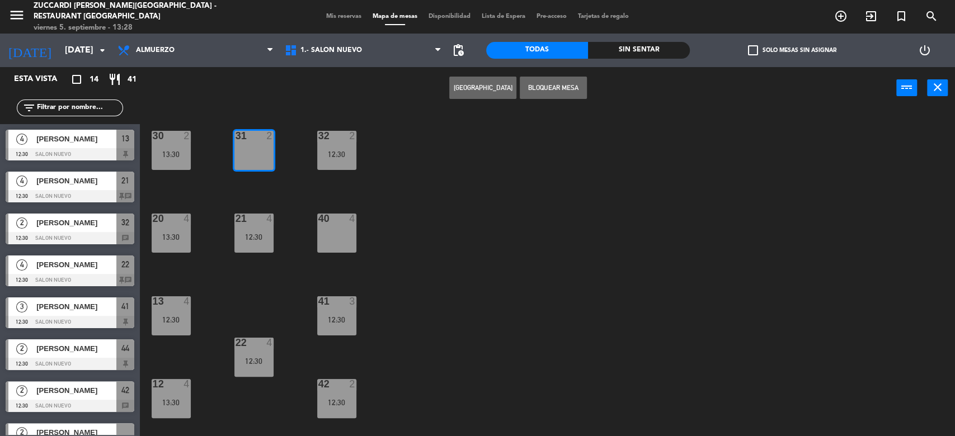
click at [421, 191] on div "30 2 13:30 31 2 32 2 12:30 20 4 13:30 21 4 12:30 40 4 13 4 12:30 41 3 12:30 22 …" at bounding box center [551, 274] width 805 height 327
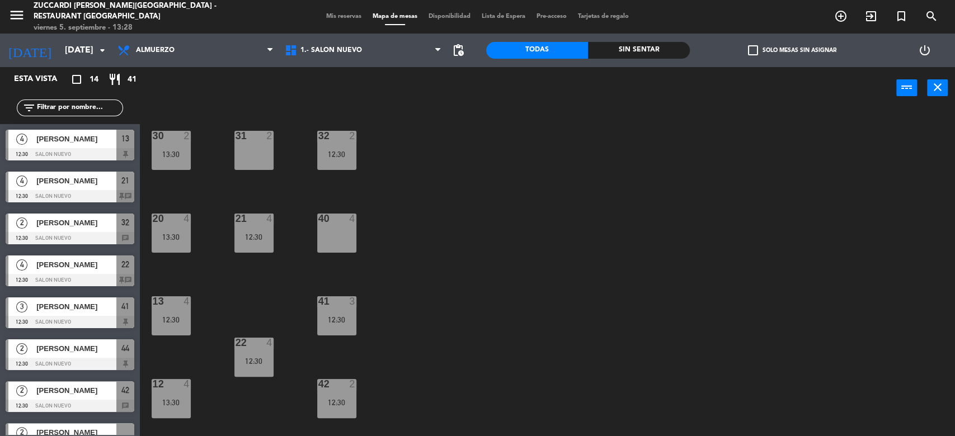
click at [341, 152] on div "12:30" at bounding box center [336, 154] width 39 height 8
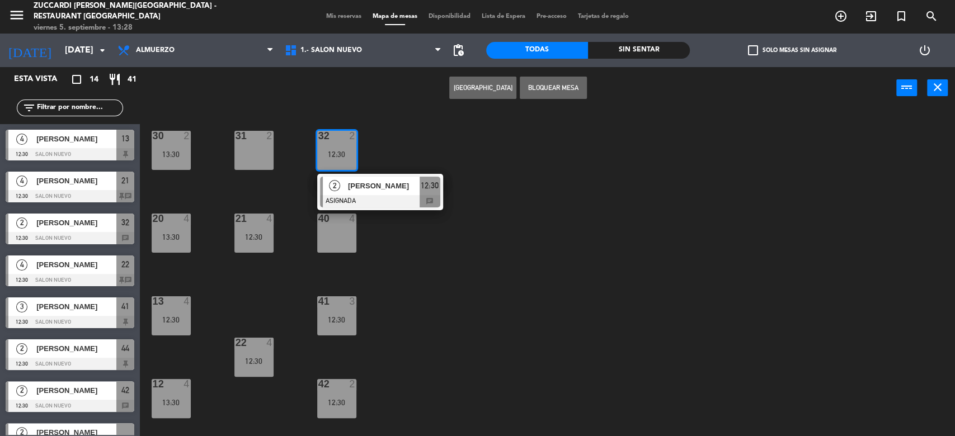
click at [445, 289] on div "30 2 13:30 31 2 32 2 12:30 2 Gabriel Giqueaux ASIGNADA 12:30 chat 20 4 13:30 21…" at bounding box center [551, 274] width 805 height 327
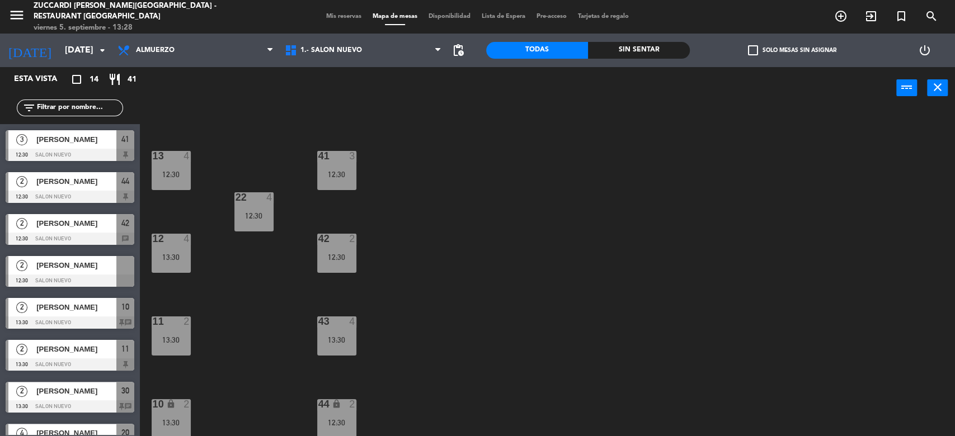
scroll to position [168, 0]
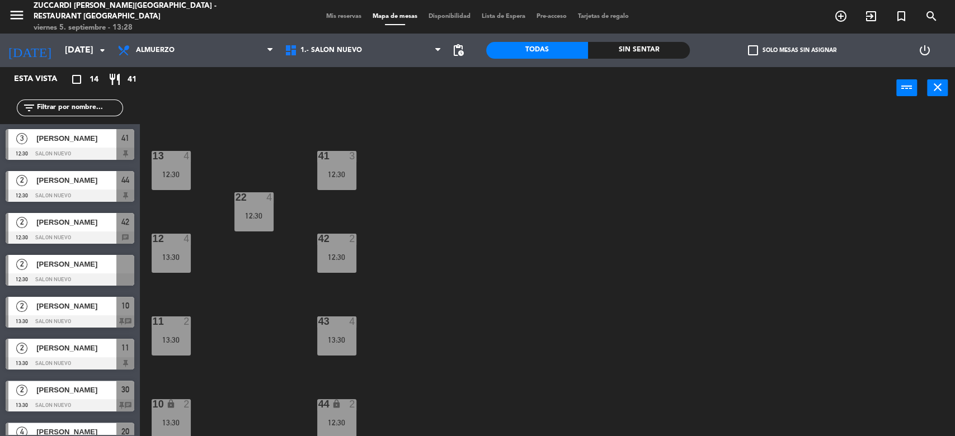
click at [95, 270] on span "Sofía Quercetti" at bounding box center [76, 264] width 80 height 12
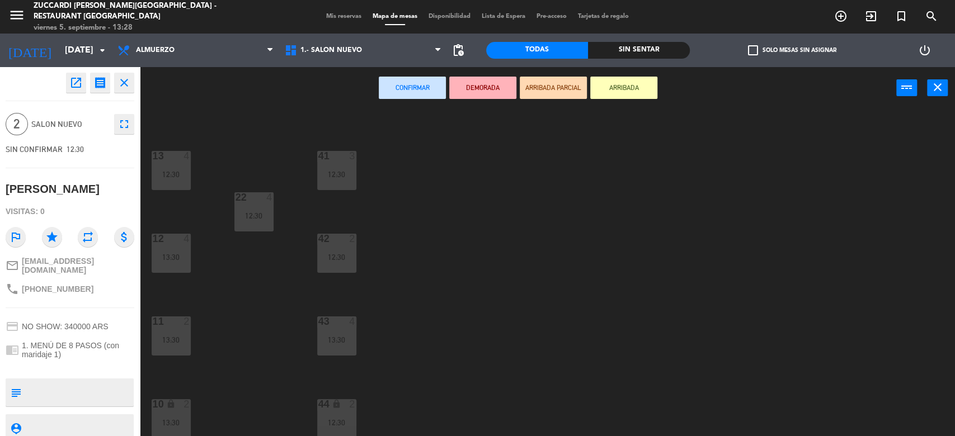
click at [125, 69] on div "open_in_new receipt 12:30 PM sáb., 6 sep. 2 personas gift Sofía Quercetti EXPER…" at bounding box center [70, 251] width 140 height 369
click at [124, 80] on icon "close" at bounding box center [123, 82] width 13 height 13
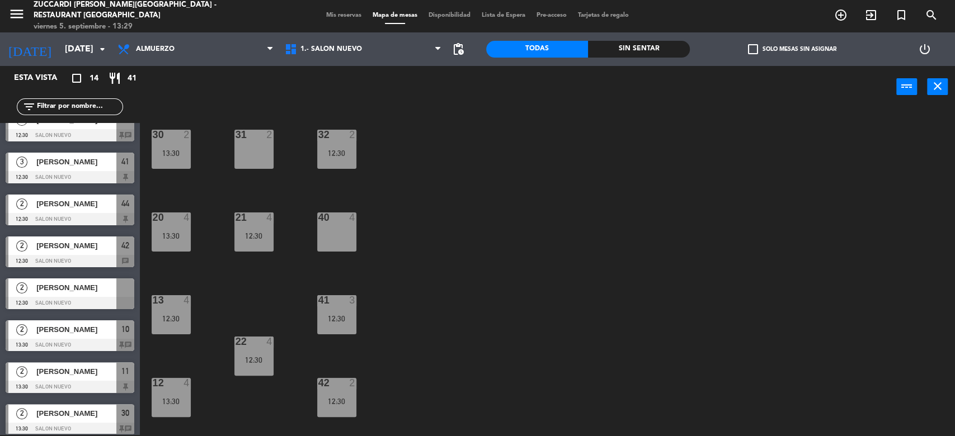
scroll to position [153, 0]
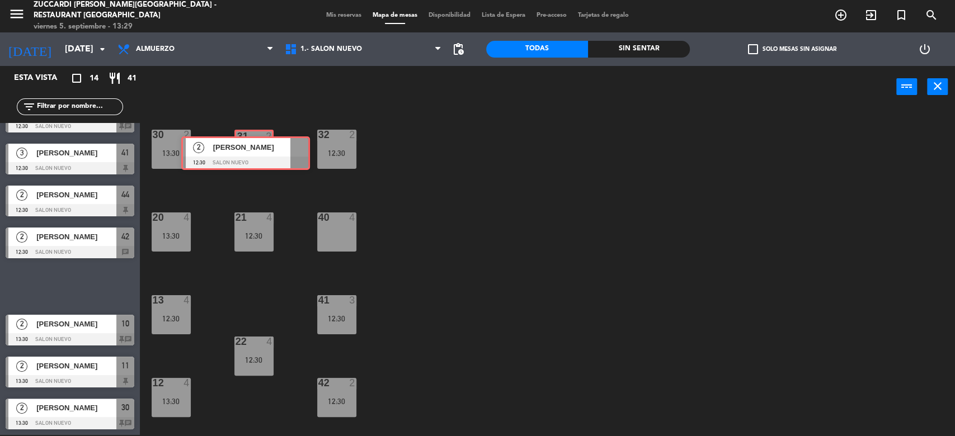
drag, startPoint x: 78, startPoint y: 281, endPoint x: 253, endPoint y: 148, distance: 220.4
click at [253, 148] on div "Esta vista crop_square 14 restaurant 41 filter_list 4 Aline Couto 12:30 SALON N…" at bounding box center [477, 251] width 955 height 371
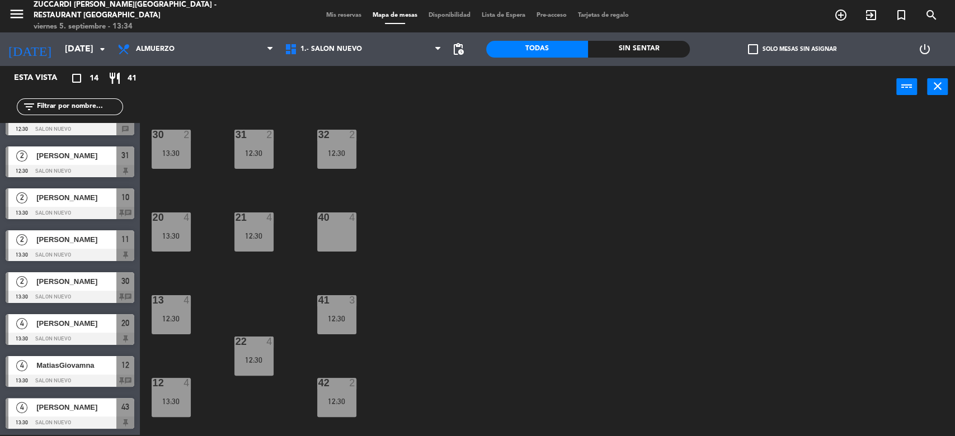
scroll to position [145, 0]
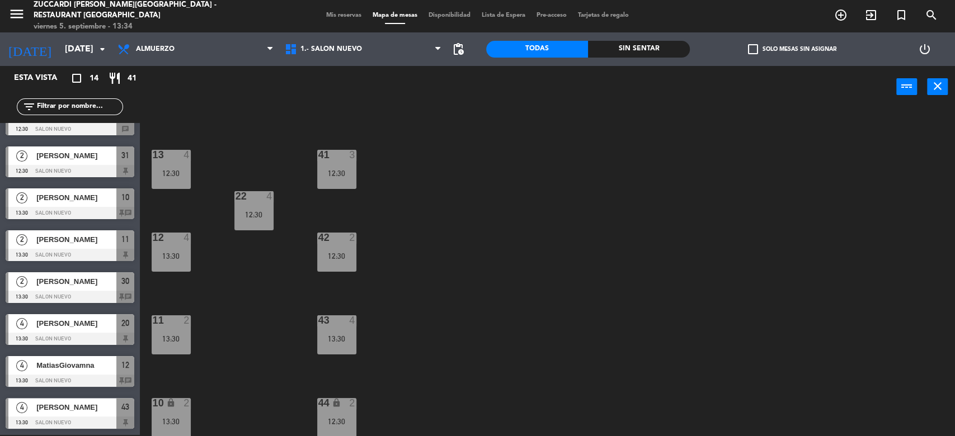
click at [789, 319] on div "30 2 13:30 31 2 12:30 32 2 12:30 20 4 13:30 21 4 12:30 40 4 13 4 12:30 41 3 12:…" at bounding box center [551, 273] width 805 height 327
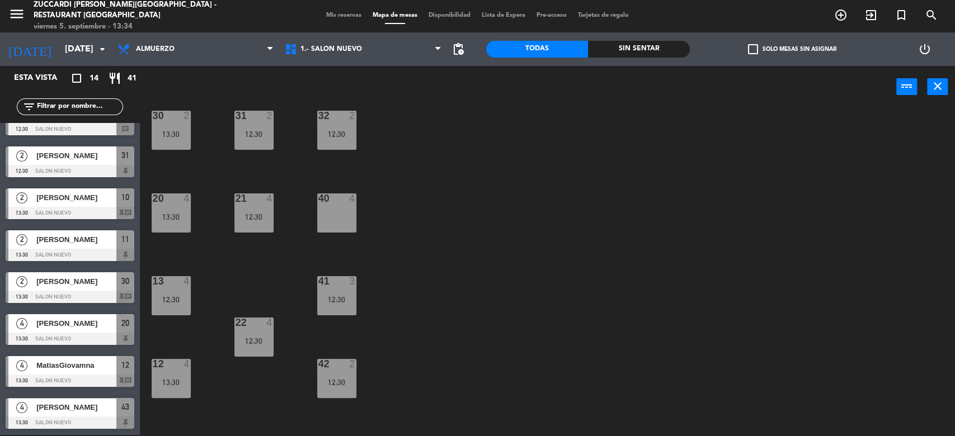
scroll to position [0, 0]
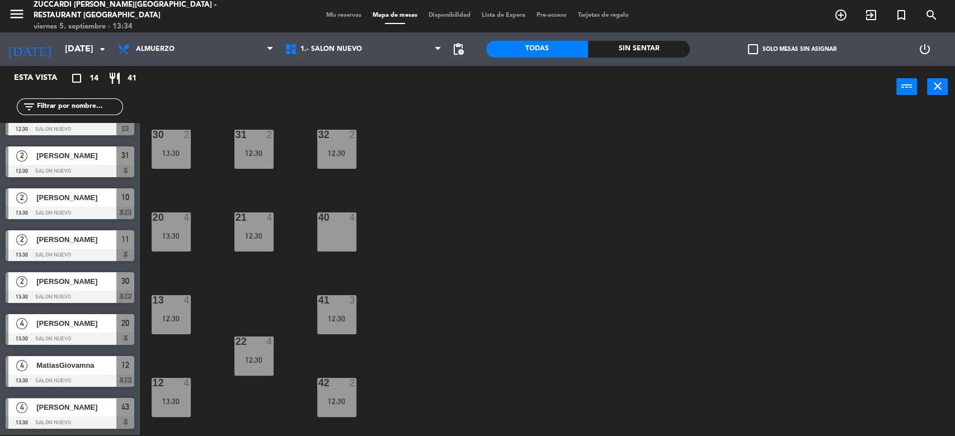
click at [321, 230] on div "40 4" at bounding box center [336, 232] width 39 height 39
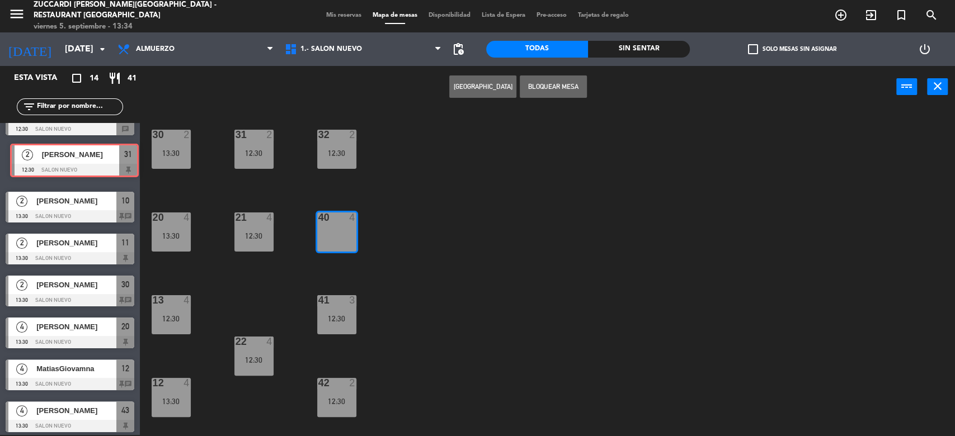
click at [86, 150] on div "2 Sofía Quercetti 12:30 SALON NUEVO 31 2 Sofía Quercetti 12:30 SALON NUEVO 31" at bounding box center [70, 163] width 140 height 45
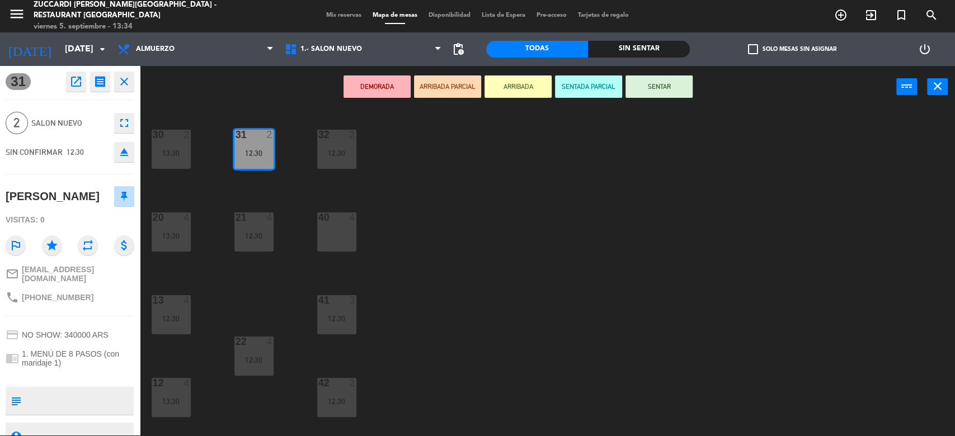
click at [445, 236] on div "30 2 13:30 31 2 12:30 32 2 12:30 20 4 13:30 21 4 12:30 40 4 13 4 12:30 41 3 12:…" at bounding box center [551, 273] width 805 height 327
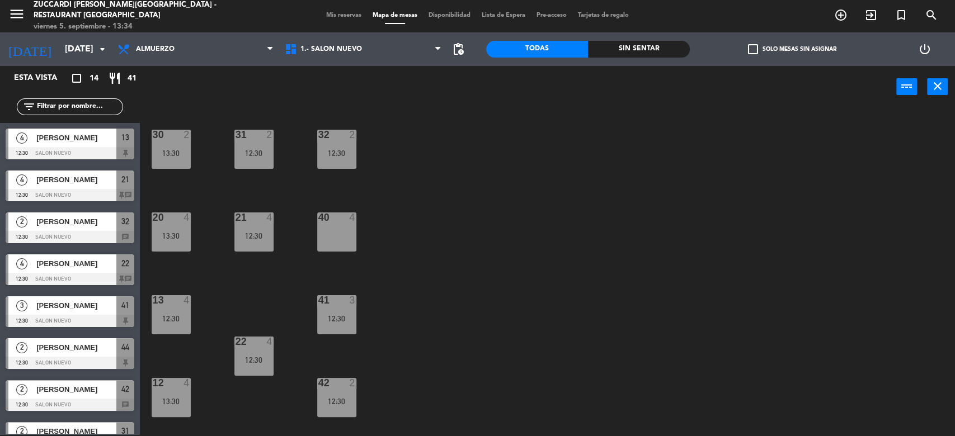
click at [262, 156] on div "12:30" at bounding box center [253, 153] width 39 height 8
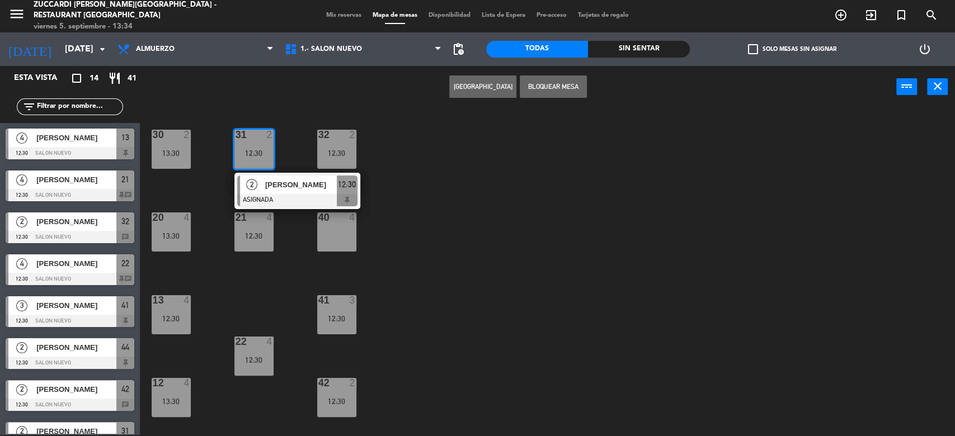
click at [336, 237] on div "40 4" at bounding box center [336, 232] width 39 height 39
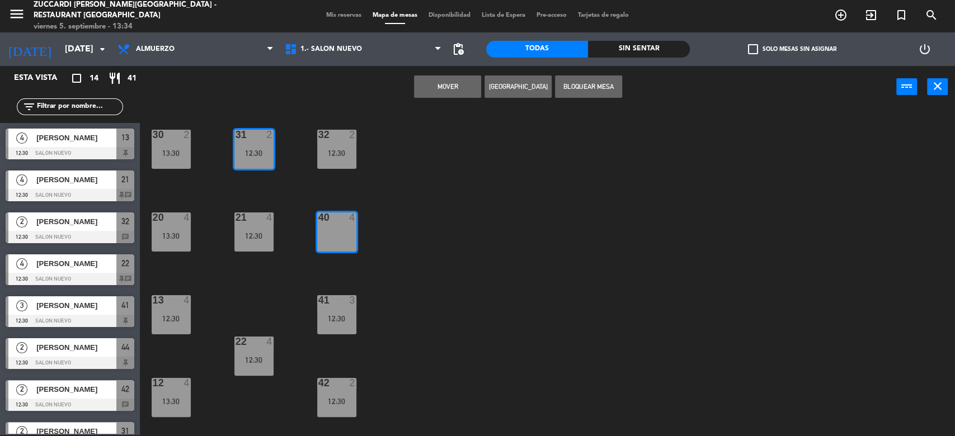
click at [444, 91] on button "Mover" at bounding box center [447, 87] width 67 height 22
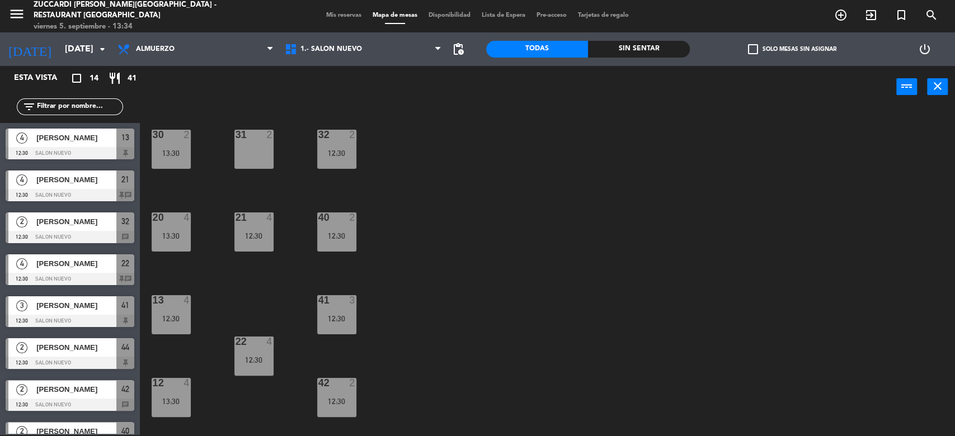
scroll to position [145, 0]
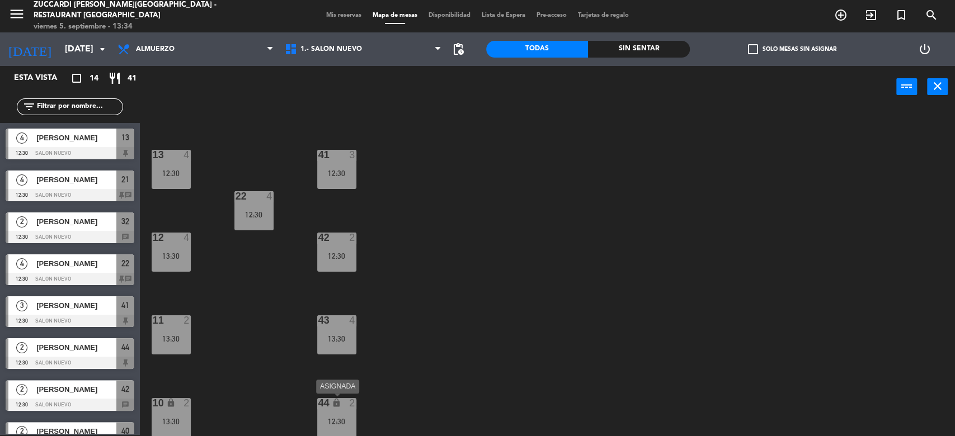
click at [335, 418] on div "12:30" at bounding box center [336, 422] width 39 height 8
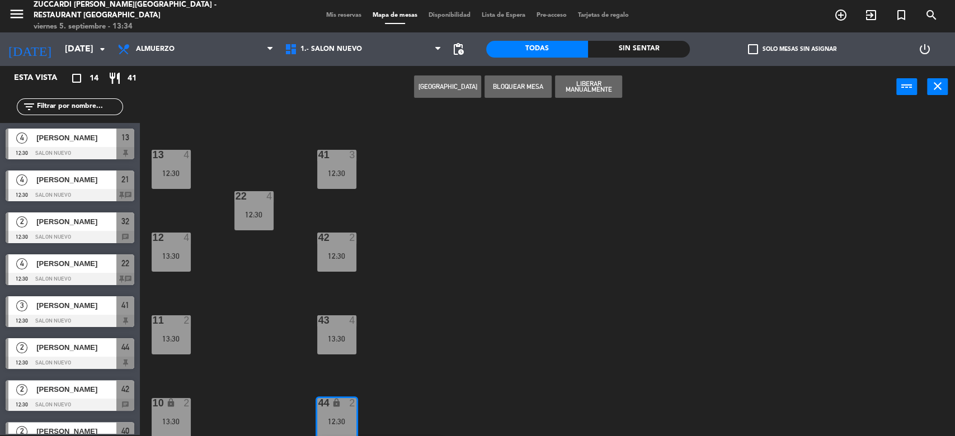
scroll to position [0, 0]
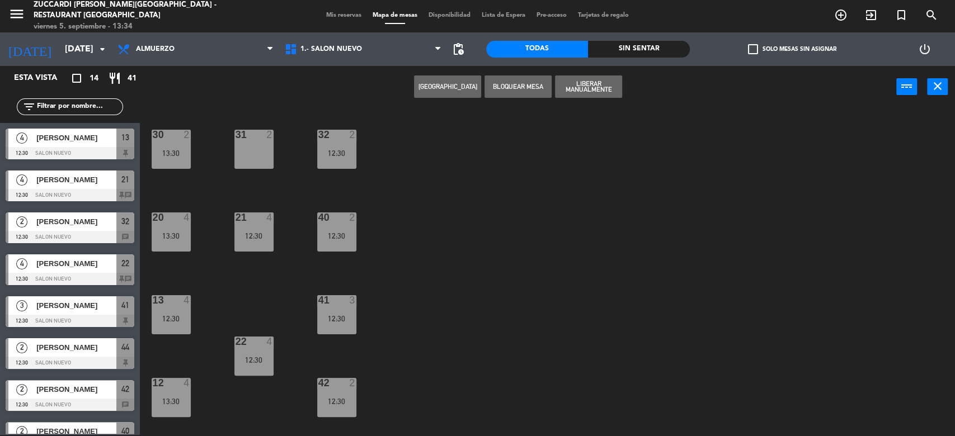
click at [260, 144] on div "31 2" at bounding box center [253, 149] width 39 height 39
click at [437, 92] on button "Mover" at bounding box center [447, 87] width 67 height 22
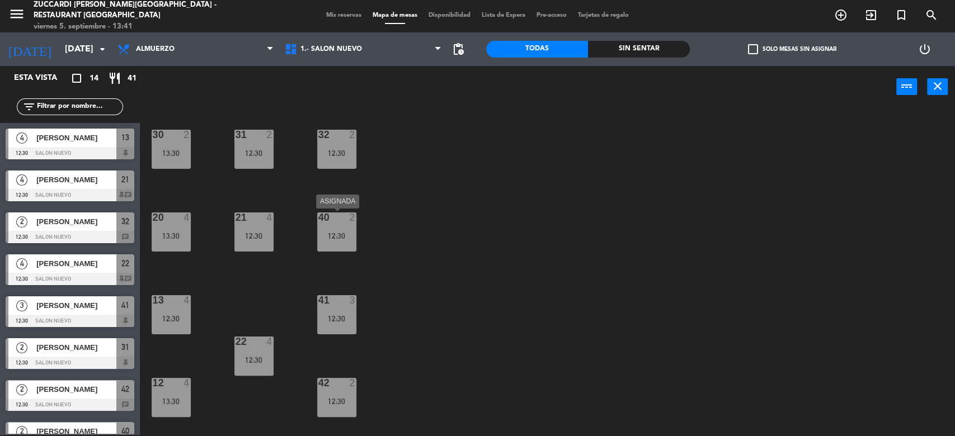
click at [330, 226] on div "40 2 12:30" at bounding box center [336, 232] width 39 height 39
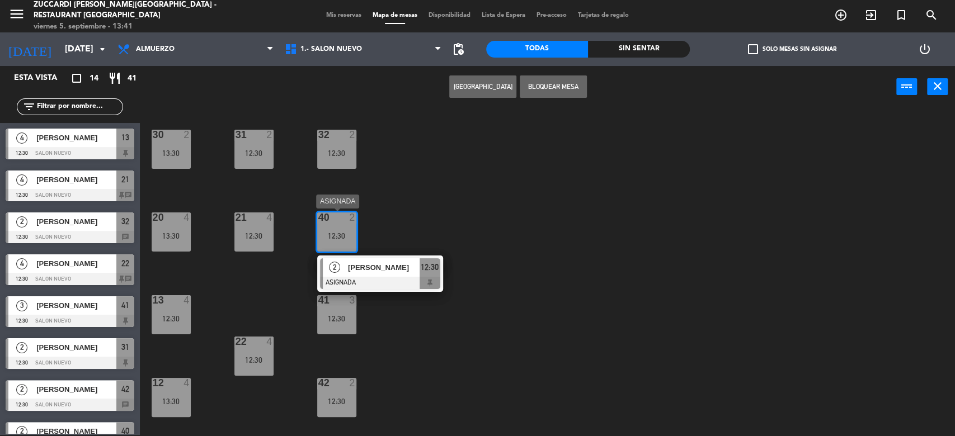
click at [342, 267] on div "2" at bounding box center [335, 267] width 24 height 18
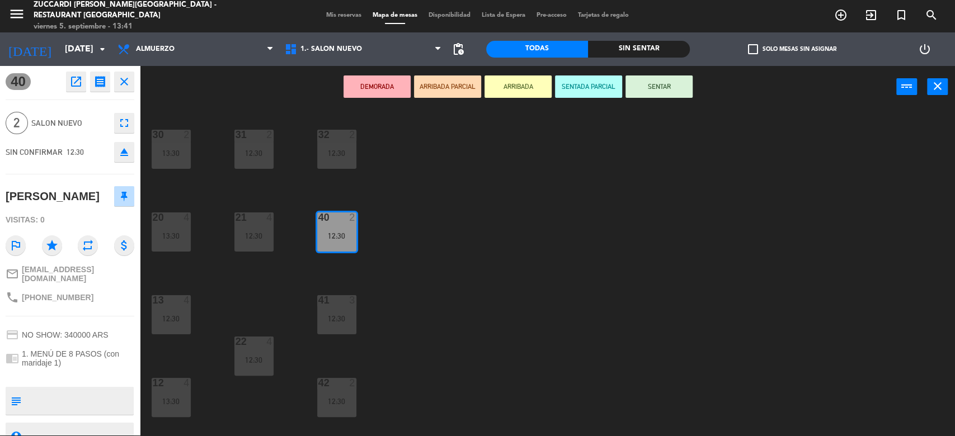
click at [327, 14] on span "Mis reservas" at bounding box center [343, 15] width 46 height 6
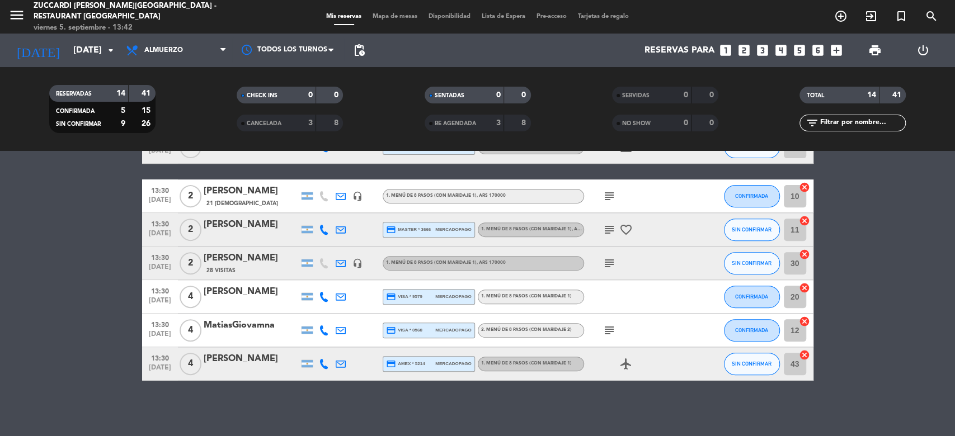
scroll to position [196, 0]
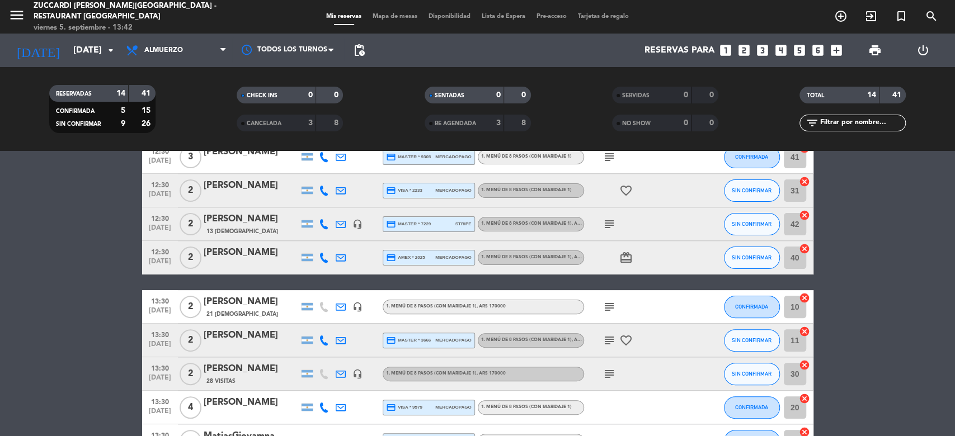
click at [249, 257] on div "Sofía Quercetti" at bounding box center [251, 253] width 95 height 15
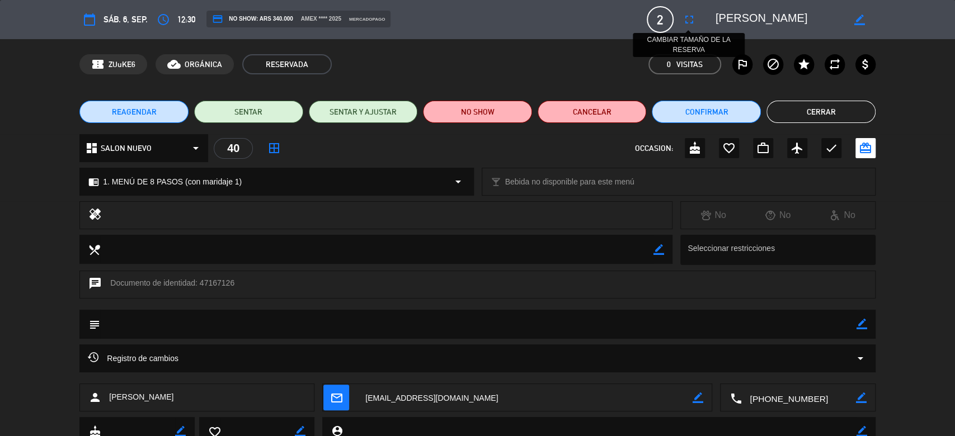
click at [690, 20] on icon "fullscreen" at bounding box center [688, 19] width 13 height 13
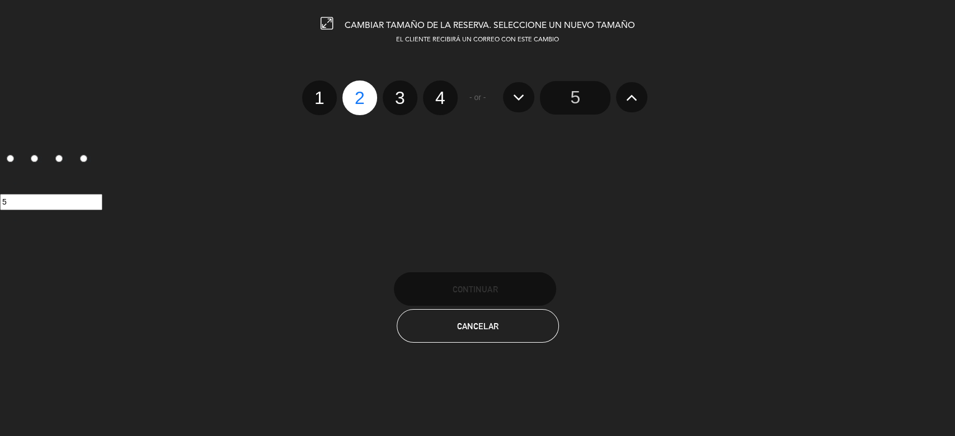
click at [440, 100] on label "4" at bounding box center [440, 98] width 35 height 35
click at [440, 92] on input "4" at bounding box center [438, 87] width 7 height 7
radio input "true"
radio input "false"
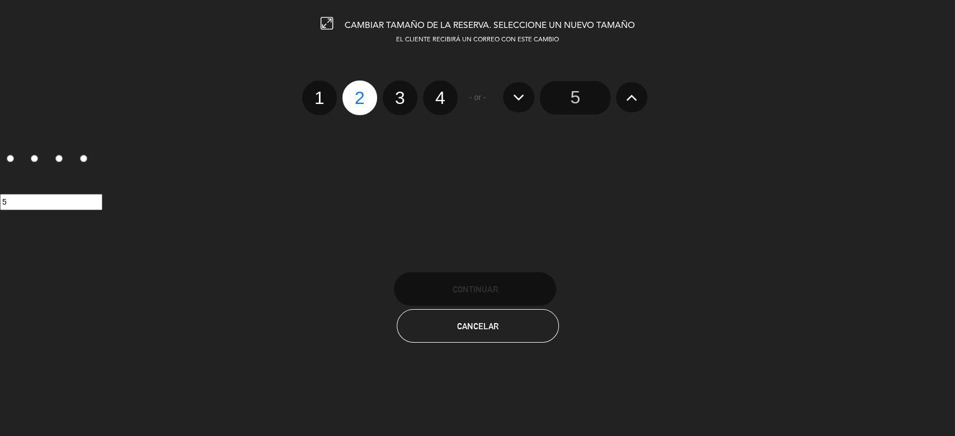
radio input "false"
radio input "true"
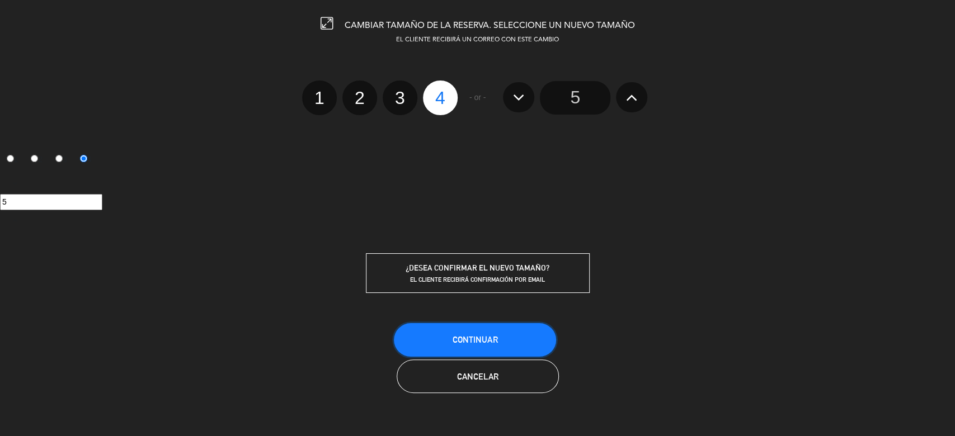
click at [540, 331] on button "Continuar" at bounding box center [475, 340] width 162 height 34
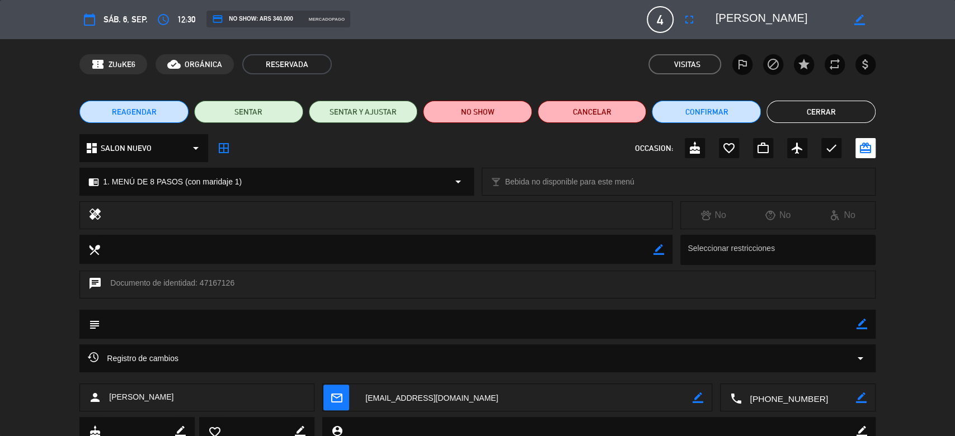
click at [813, 118] on button "Cerrar" at bounding box center [820, 112] width 109 height 22
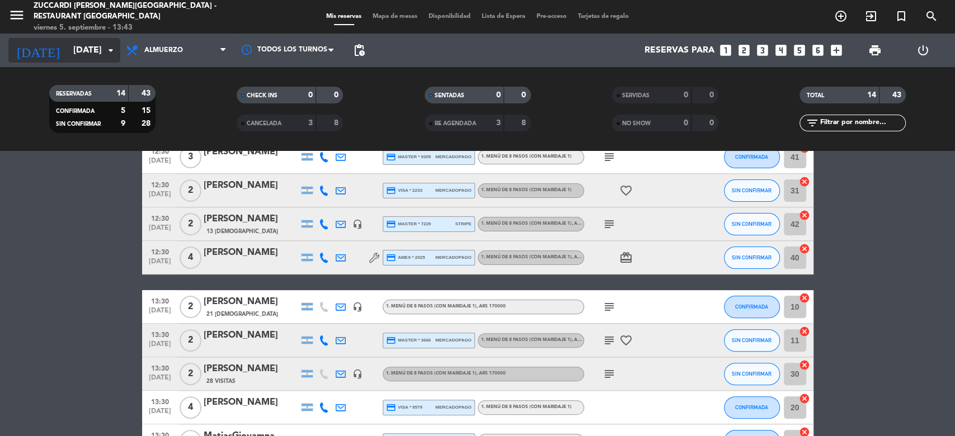
click at [86, 57] on input "sáb. 6 sep." at bounding box center [127, 51] width 118 height 22
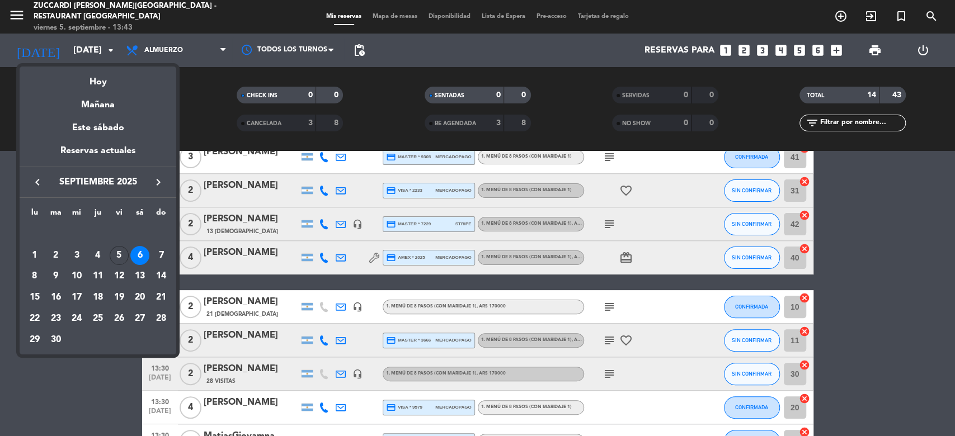
click at [154, 188] on icon "keyboard_arrow_right" at bounding box center [158, 182] width 13 height 13
click at [55, 342] on div "28" at bounding box center [55, 340] width 19 height 19
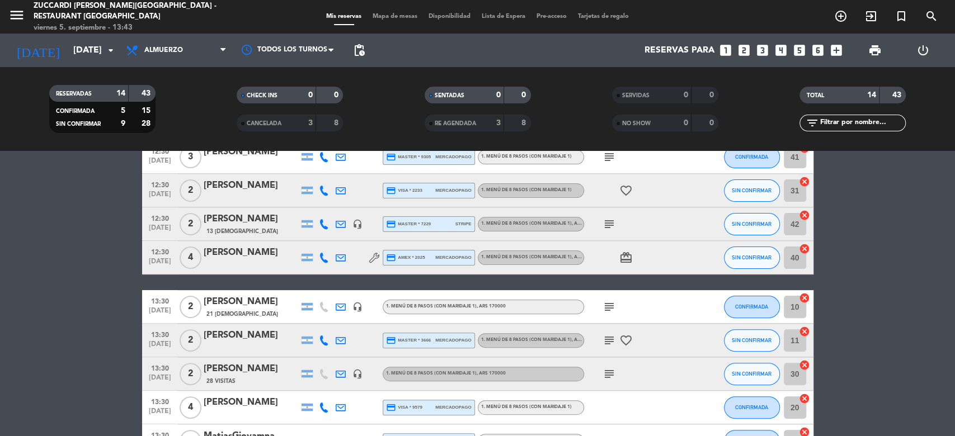
type input "mar. 28 oct."
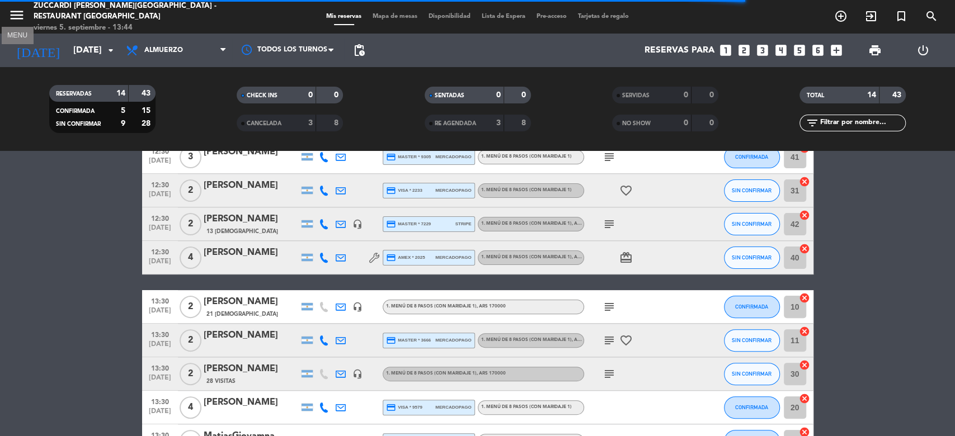
click at [18, 18] on icon "menu" at bounding box center [16, 15] width 17 height 17
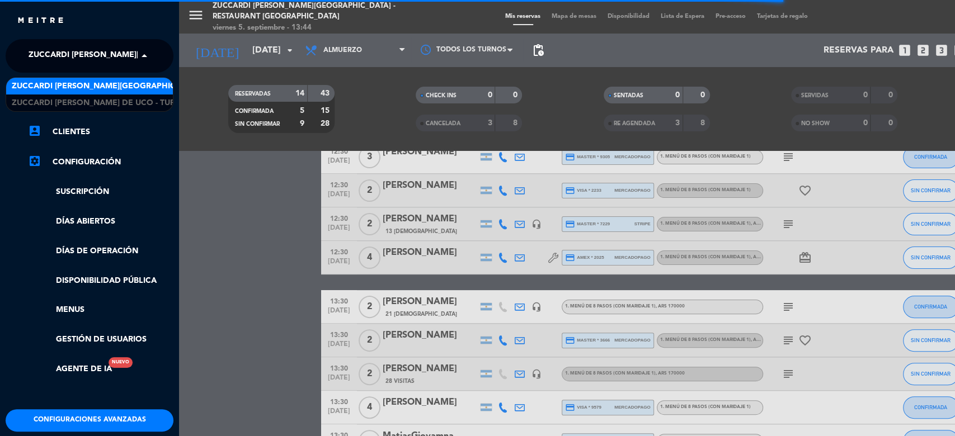
click at [140, 54] on span at bounding box center [147, 55] width 19 height 23
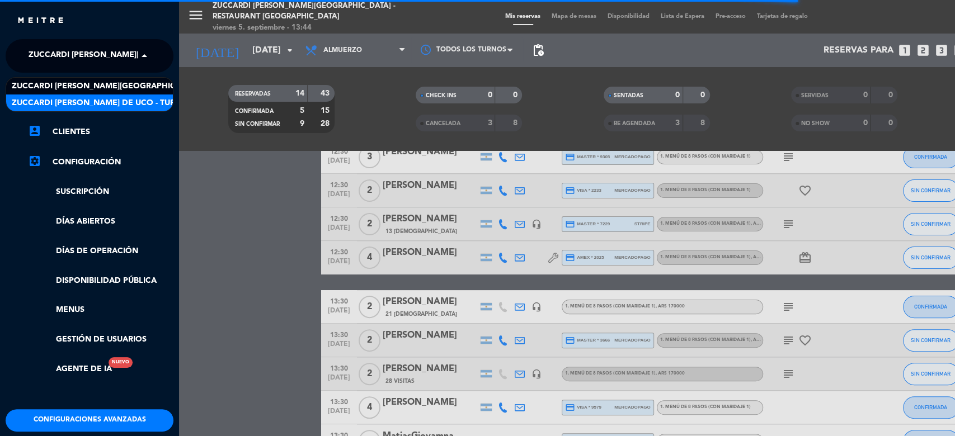
click at [153, 104] on span "Zuccardi [PERSON_NAME] de Uco - Turismo" at bounding box center [104, 103] width 184 height 13
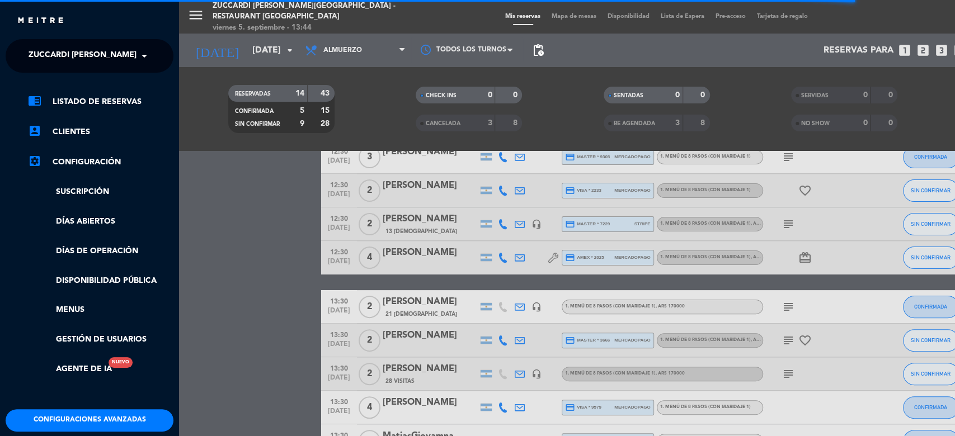
scroll to position [0, 0]
